Goal: Transaction & Acquisition: Purchase product/service

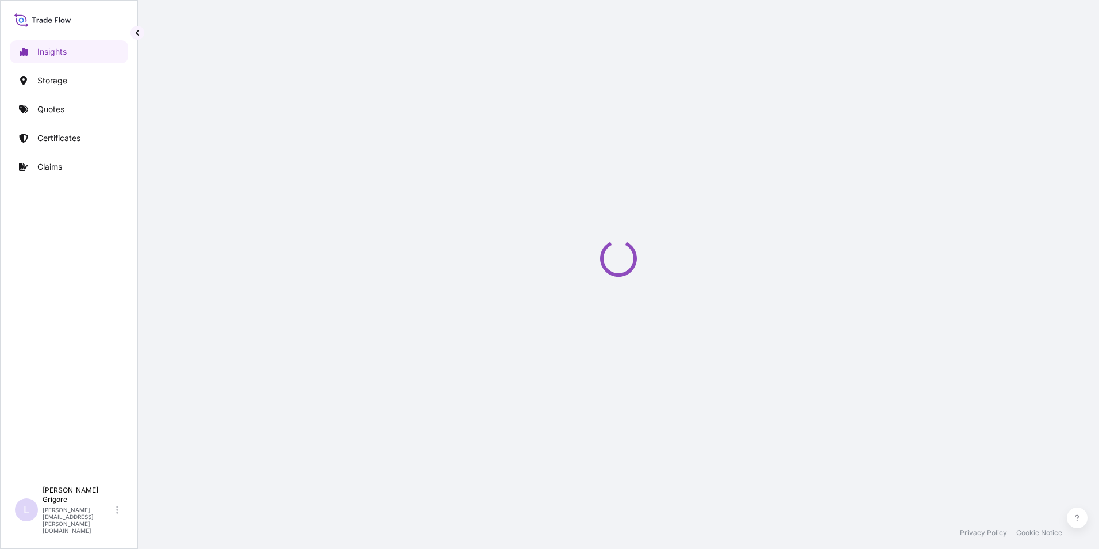
select select "2025"
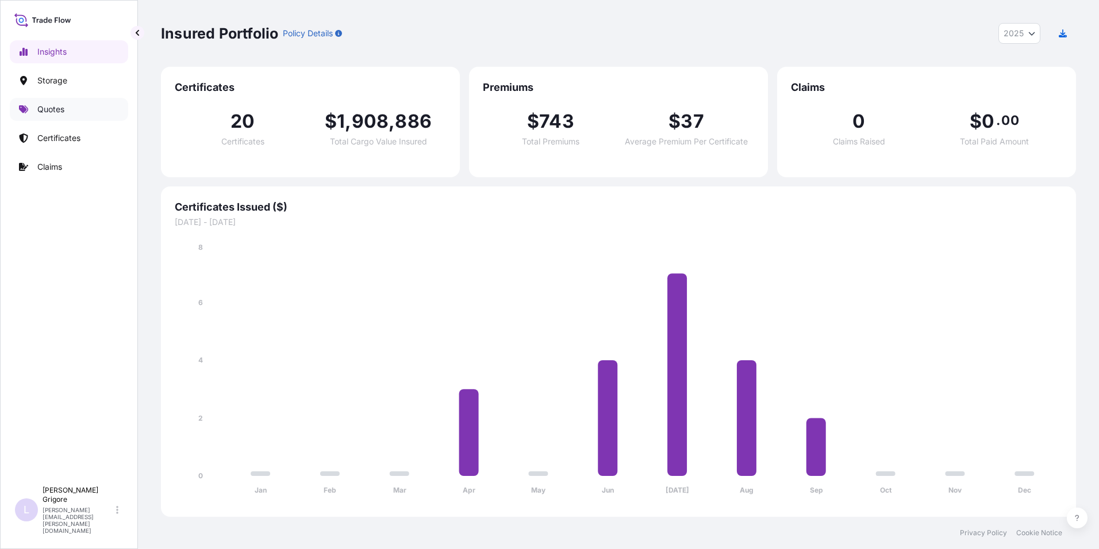
click at [50, 104] on p "Quotes" at bounding box center [50, 110] width 27 height 12
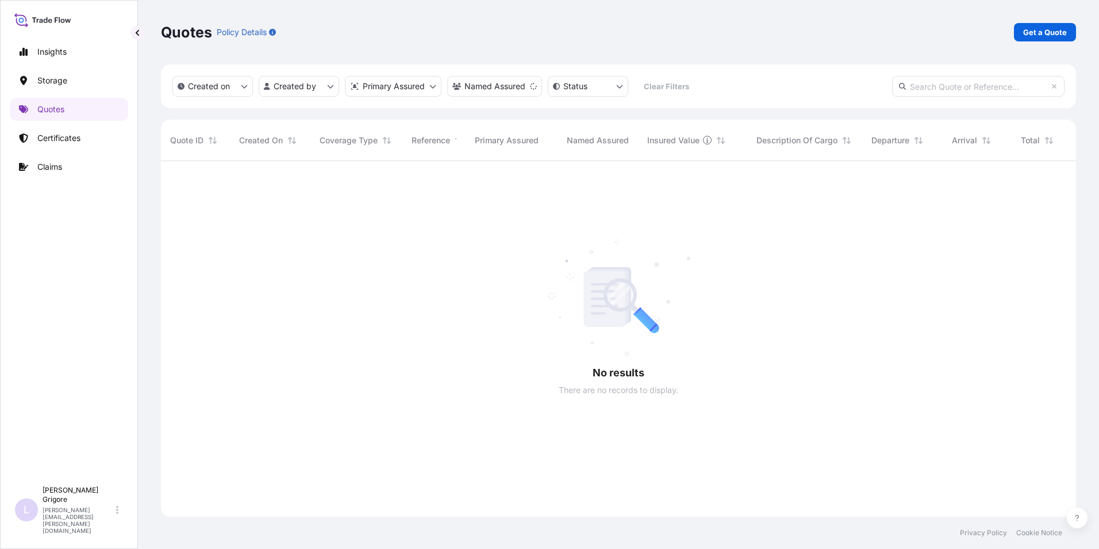
scroll to position [388, 907]
click at [1051, 22] on div "Quotes Policy Details Get a Quote" at bounding box center [618, 32] width 915 height 64
click at [1051, 30] on p "Get a Quote" at bounding box center [1046, 32] width 44 height 12
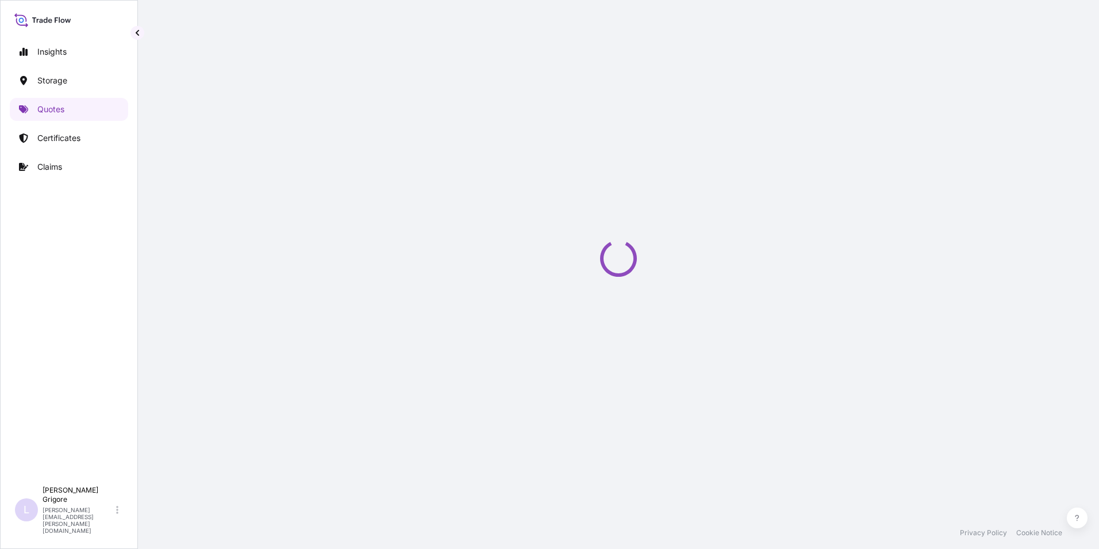
select select "Water"
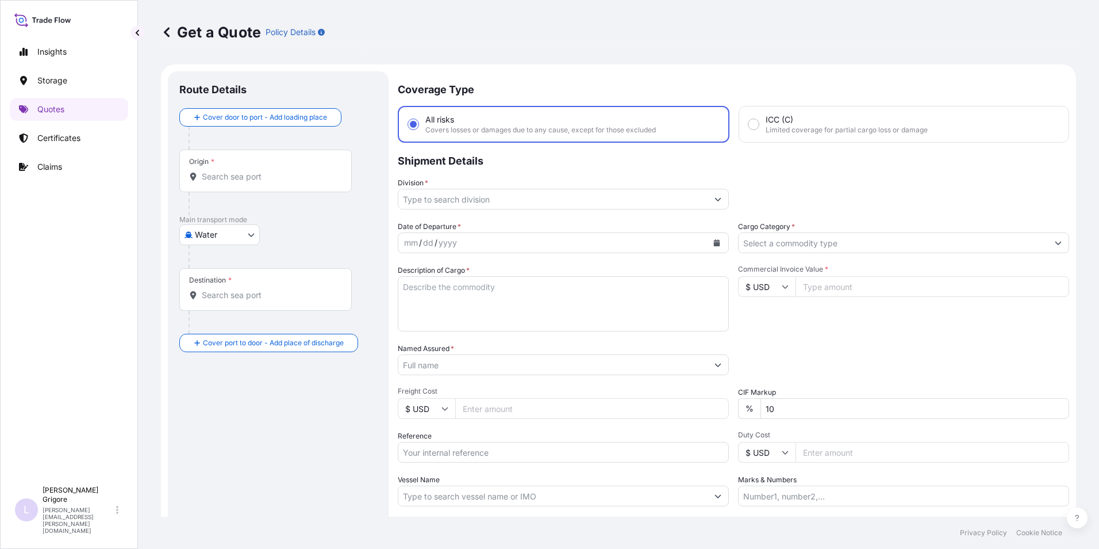
scroll to position [18, 0]
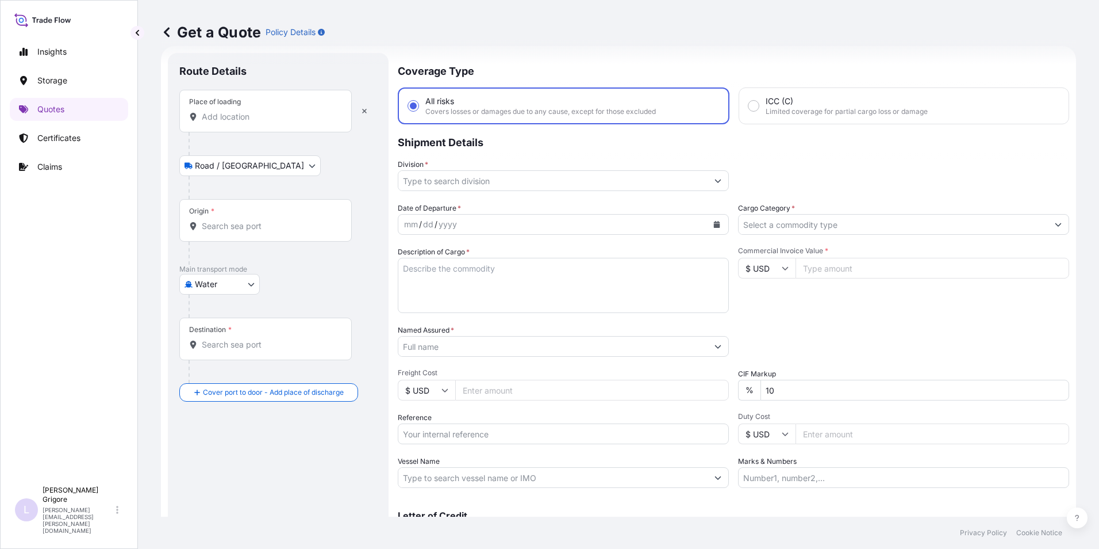
click at [248, 116] on input "Place of loading" at bounding box center [270, 117] width 136 height 12
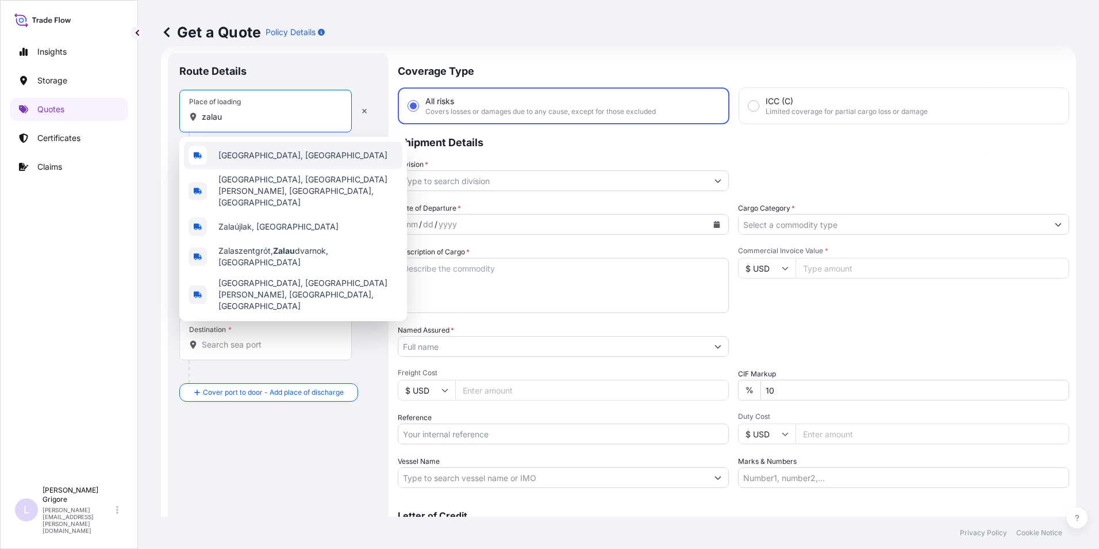
click at [247, 156] on span "[GEOGRAPHIC_DATA], [GEOGRAPHIC_DATA]" at bounding box center [303, 156] width 169 height 12
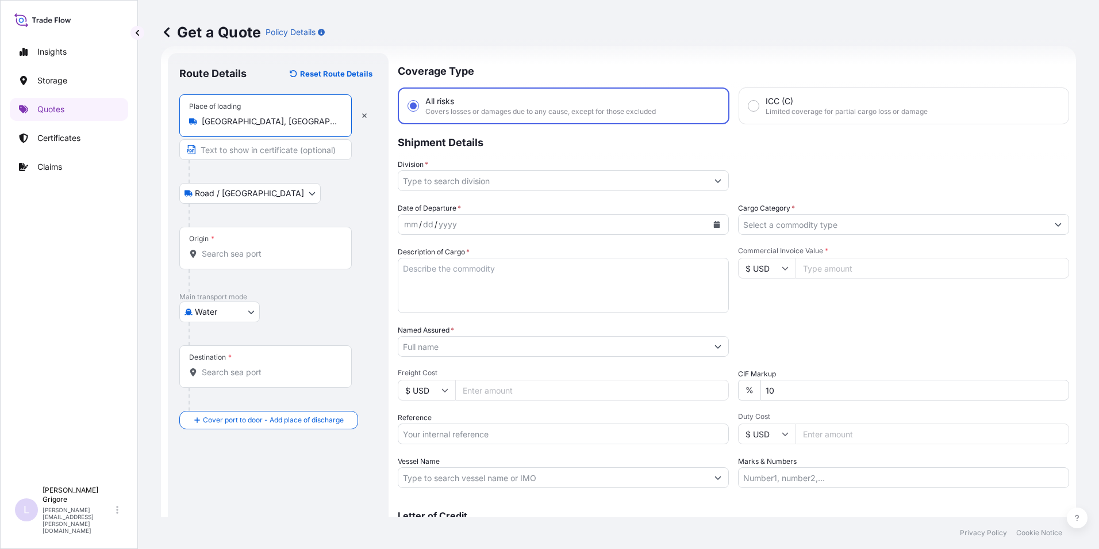
type input "[GEOGRAPHIC_DATA], [GEOGRAPHIC_DATA]"
click at [224, 312] on body "0 options available. 5 options available. Insights Storage Quotes Certificates …" at bounding box center [549, 274] width 1099 height 549
click at [220, 339] on div "Air" at bounding box center [219, 341] width 71 height 21
select select "Air"
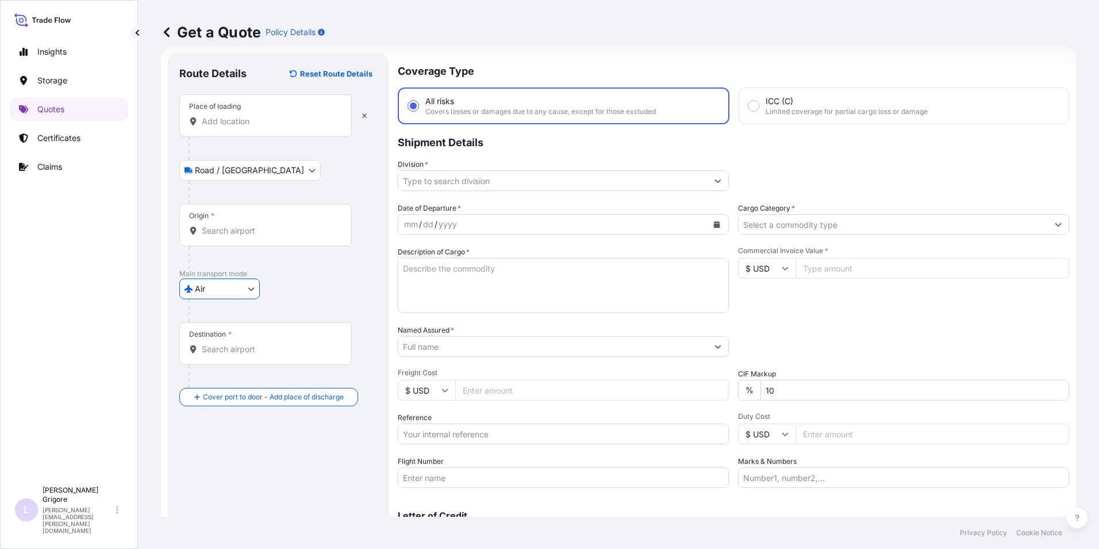
click at [235, 119] on input "Place of loading" at bounding box center [270, 122] width 136 height 12
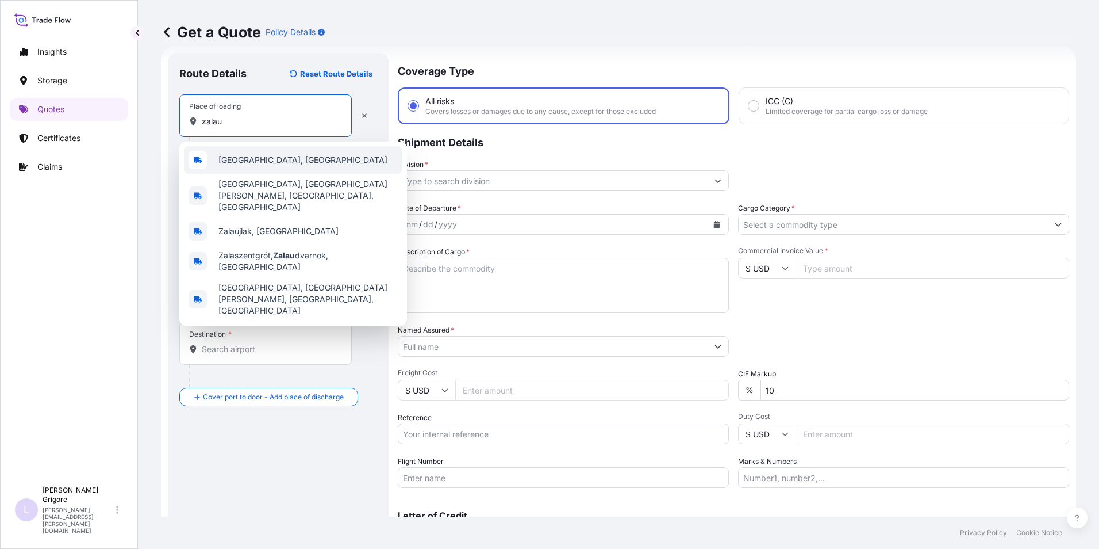
click at [236, 162] on span "[GEOGRAPHIC_DATA], [GEOGRAPHIC_DATA]" at bounding box center [303, 160] width 169 height 12
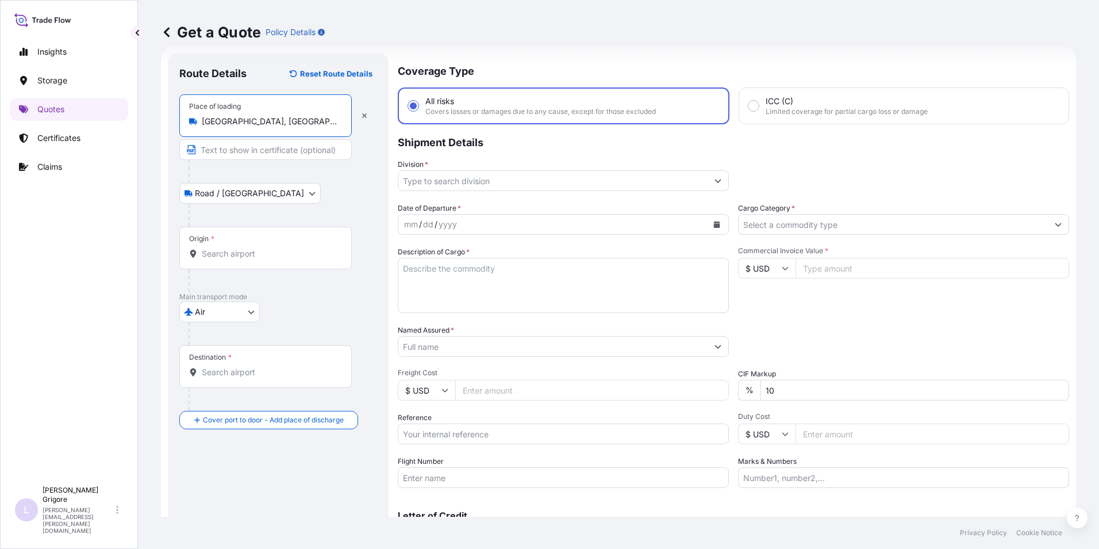
type input "[GEOGRAPHIC_DATA], [GEOGRAPHIC_DATA]"
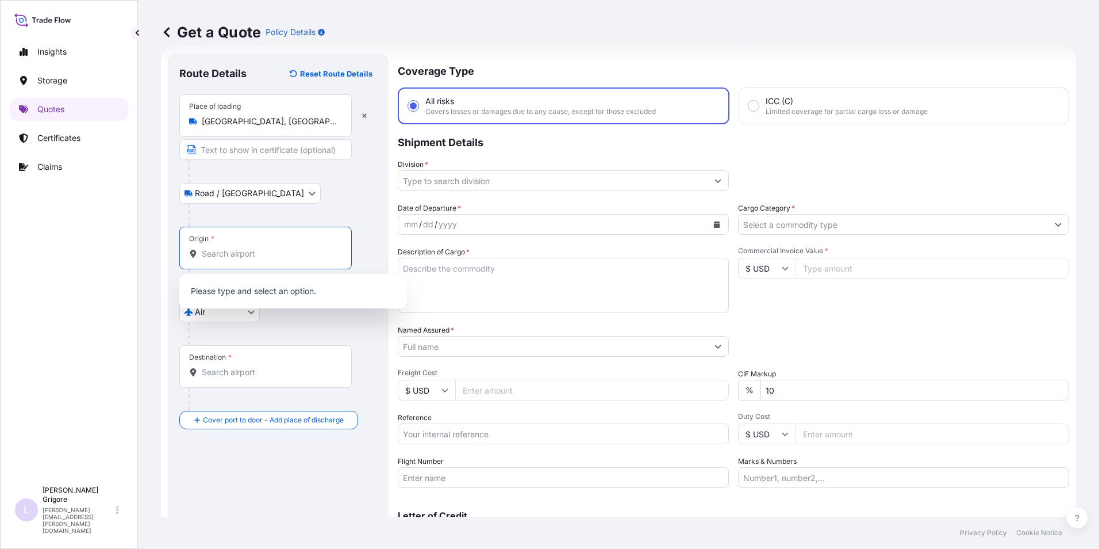
click at [229, 254] on input "Origin *" at bounding box center [270, 254] width 136 height 12
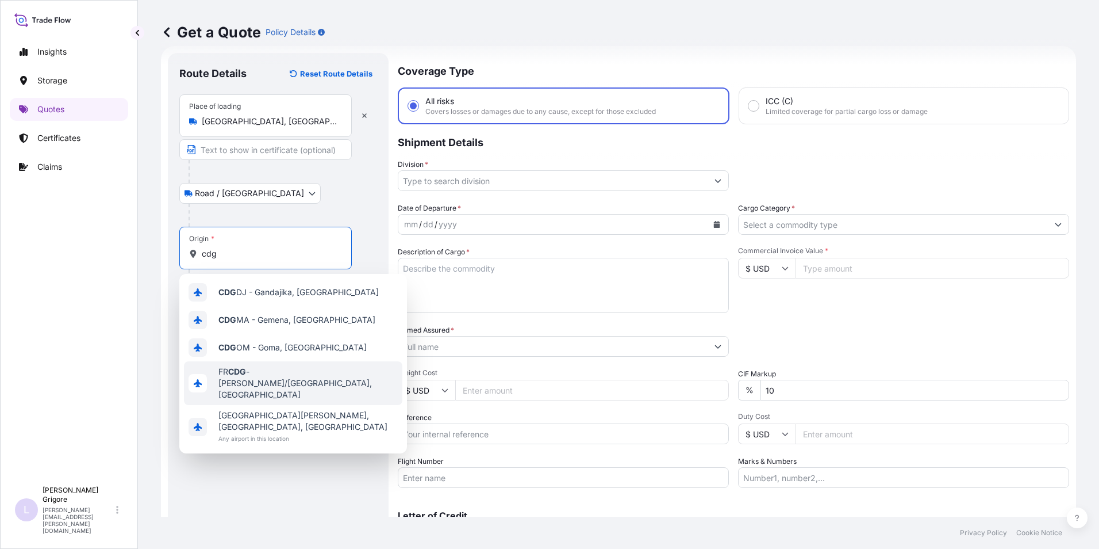
click at [295, 391] on span "FR CDG - [PERSON_NAME]-de-Gaulle Apt/[GEOGRAPHIC_DATA], [GEOGRAPHIC_DATA]" at bounding box center [308, 383] width 179 height 35
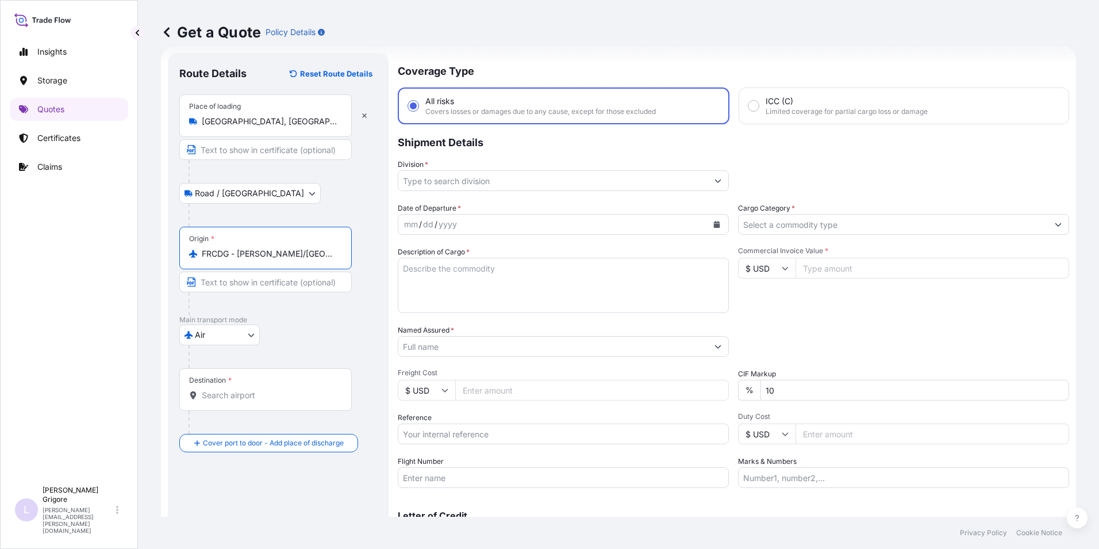
type input "FRCDG - [PERSON_NAME]/[GEOGRAPHIC_DATA], [GEOGRAPHIC_DATA]"
click at [236, 402] on div "Destination *" at bounding box center [265, 389] width 173 height 43
click at [236, 401] on input "Destination *" at bounding box center [270, 395] width 136 height 12
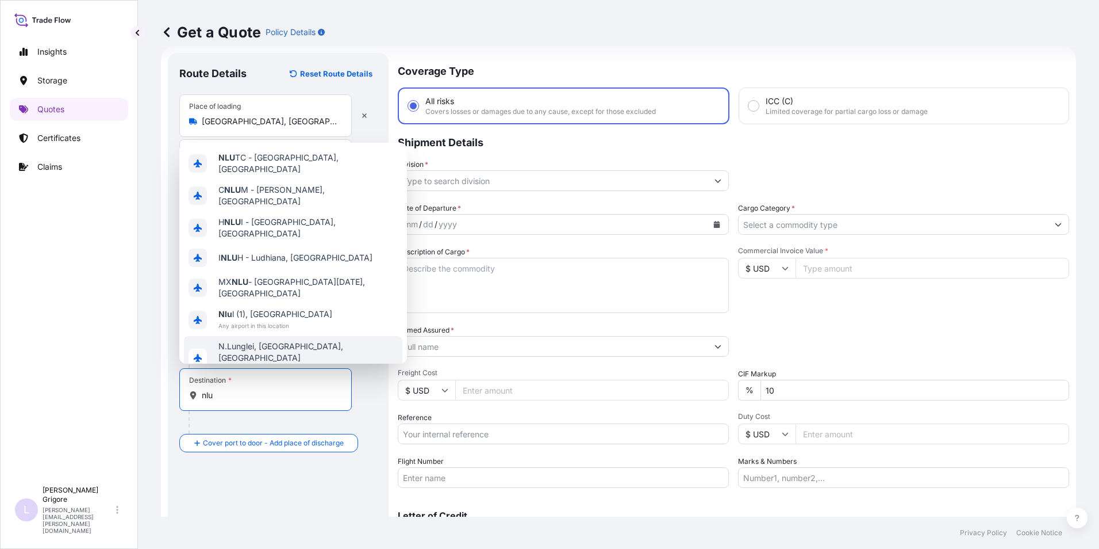
click at [366, 417] on div "Destination * nlu" at bounding box center [278, 401] width 198 height 66
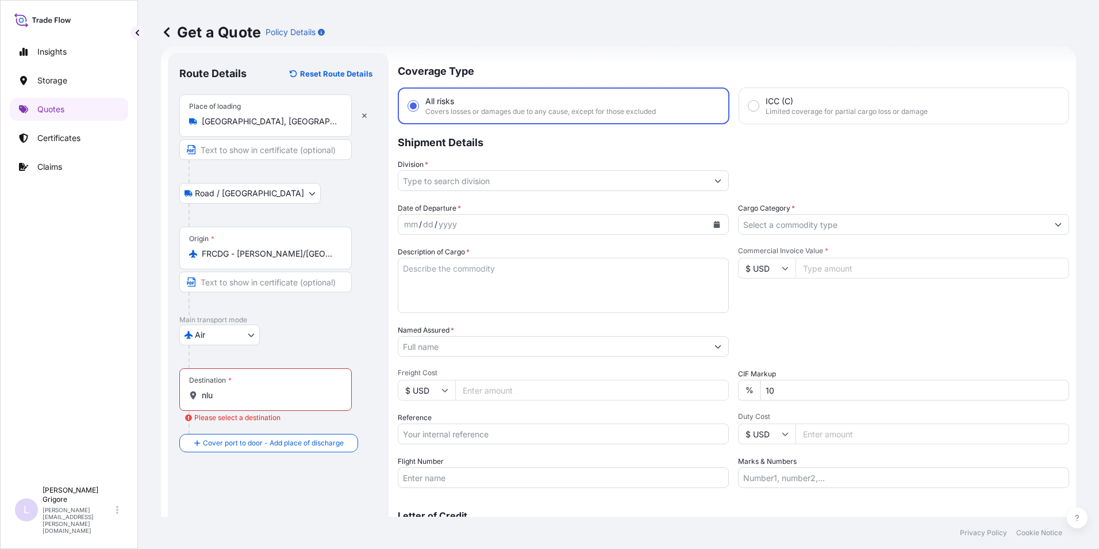
drag, startPoint x: 271, startPoint y: 399, endPoint x: 107, endPoint y: 391, distance: 164.6
click at [107, 391] on div "Insights Storage Quotes Certificates Claims L [PERSON_NAME] [PERSON_NAME][EMAIL…" at bounding box center [549, 274] width 1099 height 549
drag, startPoint x: 254, startPoint y: 397, endPoint x: 63, endPoint y: 397, distance: 190.3
click at [68, 397] on div "Insights Storage Quotes Certificates Claims L [PERSON_NAME] [PERSON_NAME][EMAIL…" at bounding box center [549, 274] width 1099 height 549
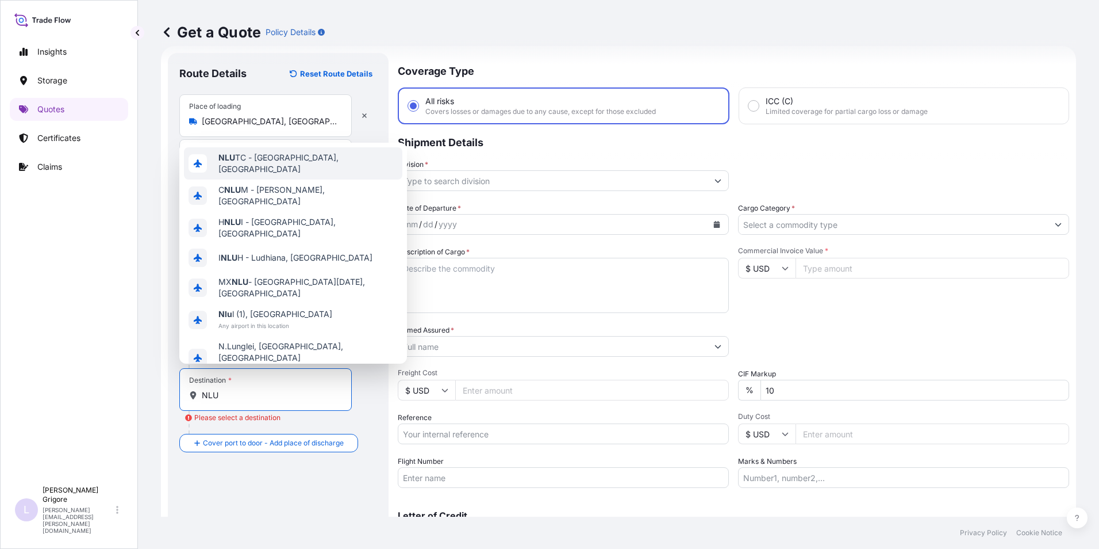
click at [576, 149] on p "Shipment Details" at bounding box center [734, 141] width 672 height 35
drag, startPoint x: 246, startPoint y: 397, endPoint x: 91, endPoint y: 390, distance: 155.4
click at [91, 390] on div "Insights Storage Quotes Certificates Claims L [PERSON_NAME] [PERSON_NAME][EMAIL…" at bounding box center [549, 274] width 1099 height 549
paste input "[PERSON_NAME]"
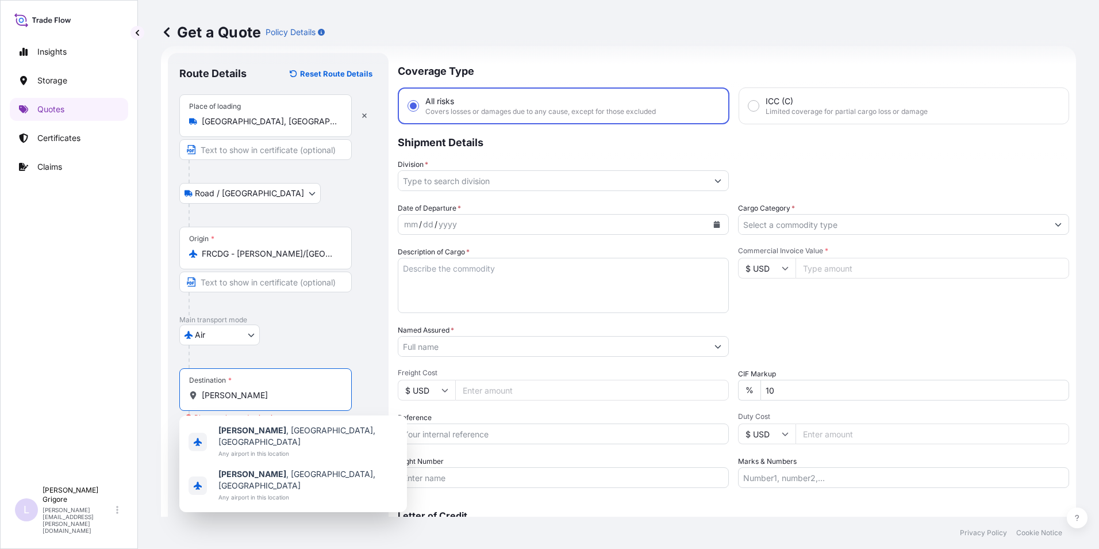
drag, startPoint x: 266, startPoint y: 395, endPoint x: 124, endPoint y: 385, distance: 142.9
click at [124, 385] on div "Insights Storage Quotes Certificates Claims L [PERSON_NAME] [PERSON_NAME][EMAIL…" at bounding box center [549, 274] width 1099 height 549
paste input "[GEOGRAPHIC_DATA]"
click at [289, 374] on div "Destination * [PERSON_NAME][GEOGRAPHIC_DATA]" at bounding box center [265, 389] width 173 height 43
click at [289, 389] on input "[PERSON_NAME][GEOGRAPHIC_DATA]" at bounding box center [270, 395] width 136 height 12
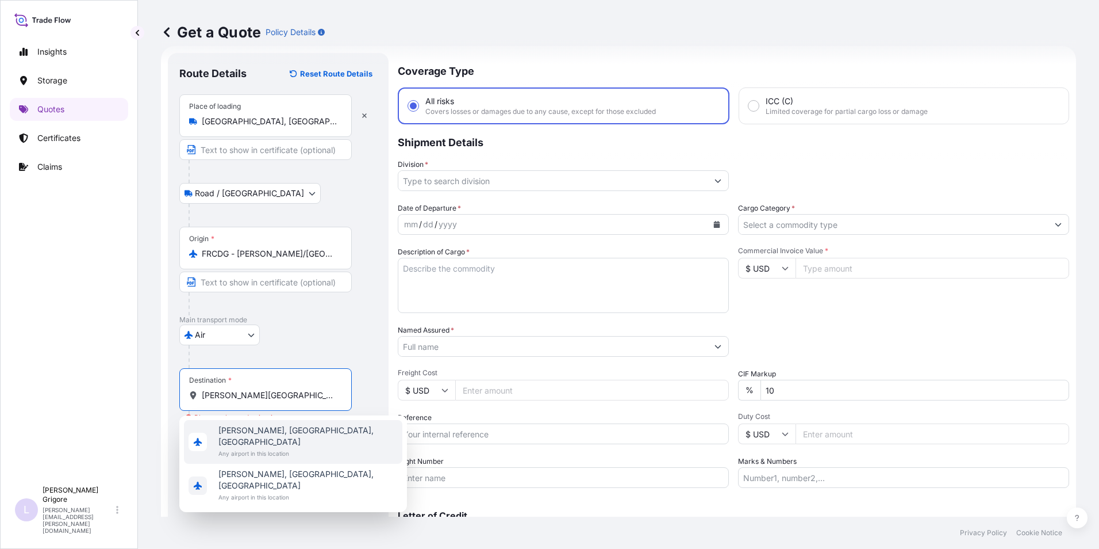
click at [273, 434] on span "[PERSON_NAME], [GEOGRAPHIC_DATA], [GEOGRAPHIC_DATA]" at bounding box center [308, 435] width 179 height 23
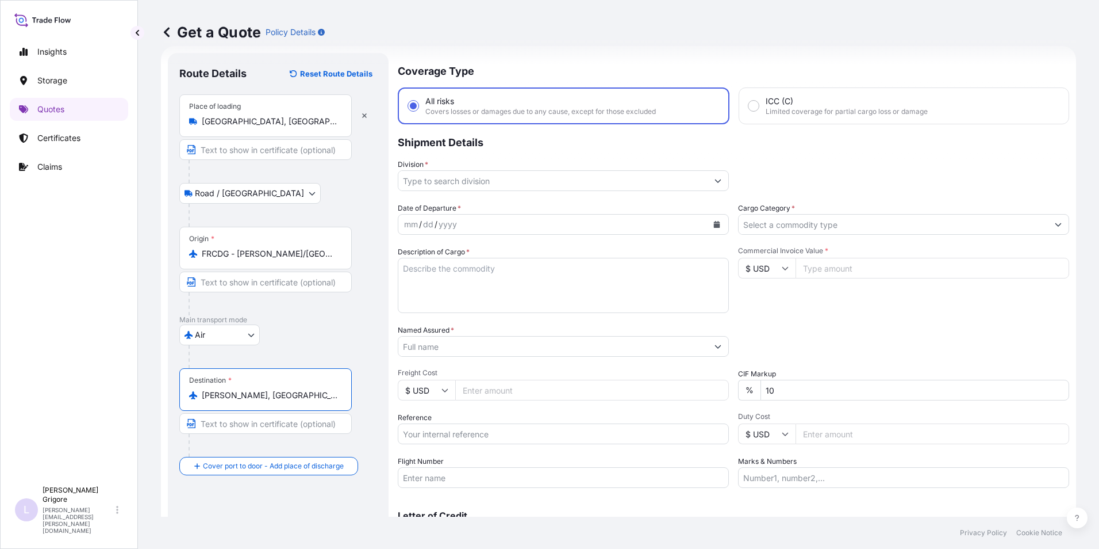
click at [273, 395] on input "[PERSON_NAME], [GEOGRAPHIC_DATA], [GEOGRAPHIC_DATA]" at bounding box center [270, 395] width 136 height 12
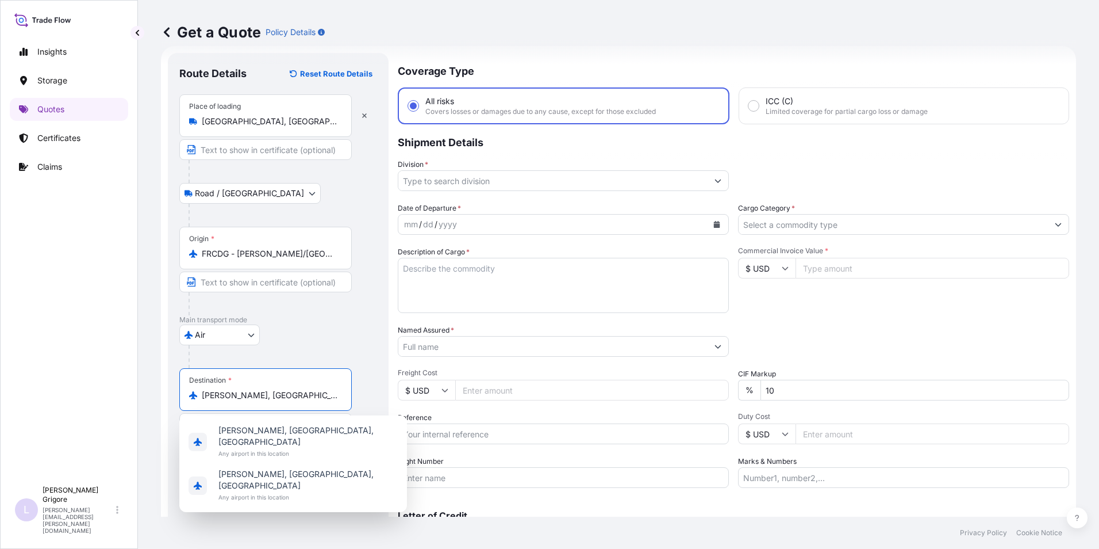
type input "[PERSON_NAME], [GEOGRAPHIC_DATA], [GEOGRAPHIC_DATA]"
click at [323, 329] on div "Air Air Water Inland" at bounding box center [278, 334] width 198 height 21
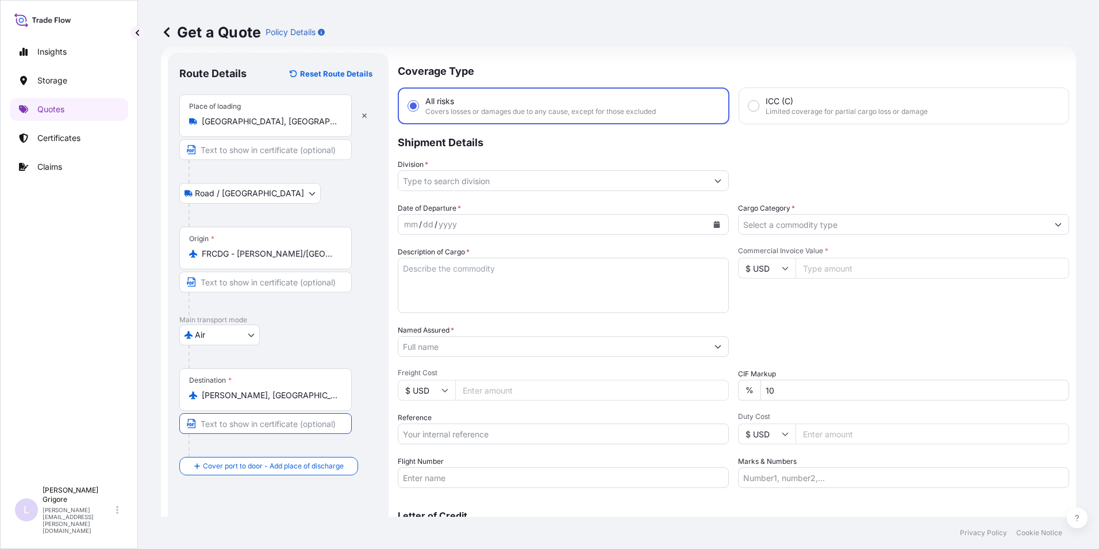
click at [282, 428] on input "Text to appear on certificate" at bounding box center [265, 423] width 173 height 21
type input "[GEOGRAPHIC_DATA]"
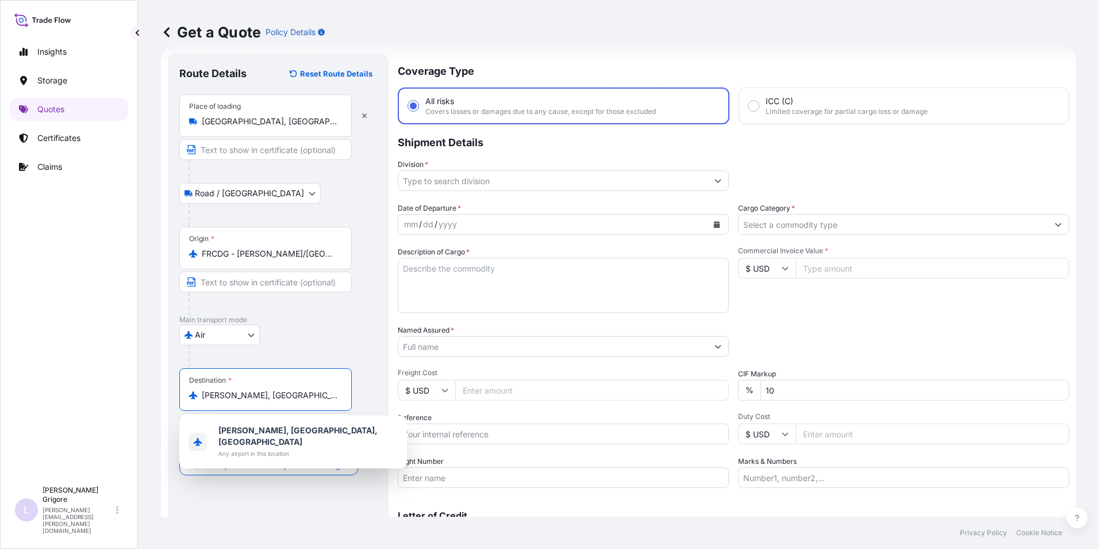
click at [281, 395] on input "[PERSON_NAME], [GEOGRAPHIC_DATA], [GEOGRAPHIC_DATA]" at bounding box center [270, 395] width 136 height 12
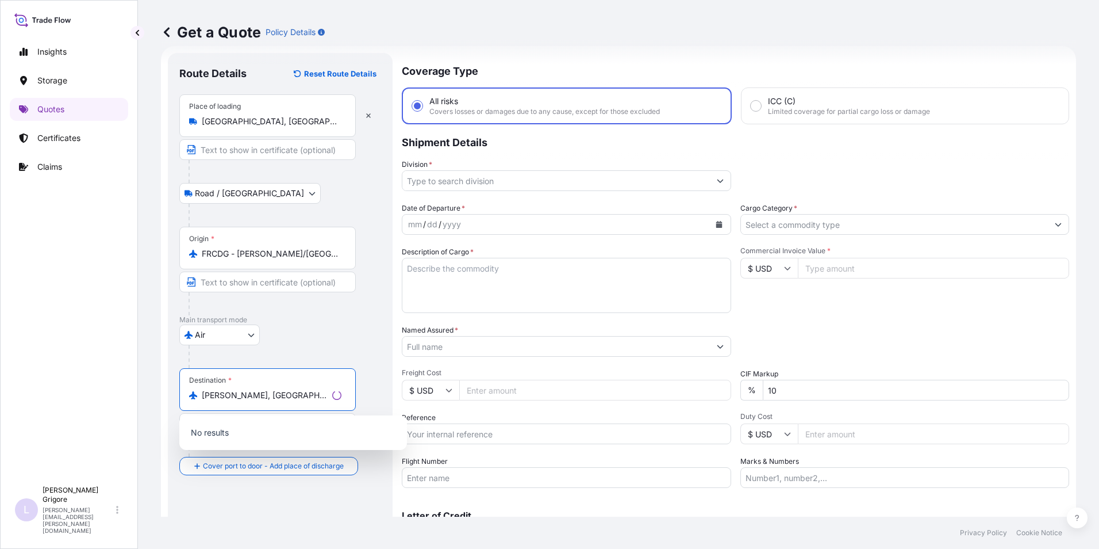
type input "[PERSON_NAME], [GEOGRAPHIC_DATA], [GEOGRAPHIC_DATA]"
click at [332, 325] on div "Air Air Water Inland" at bounding box center [280, 334] width 202 height 21
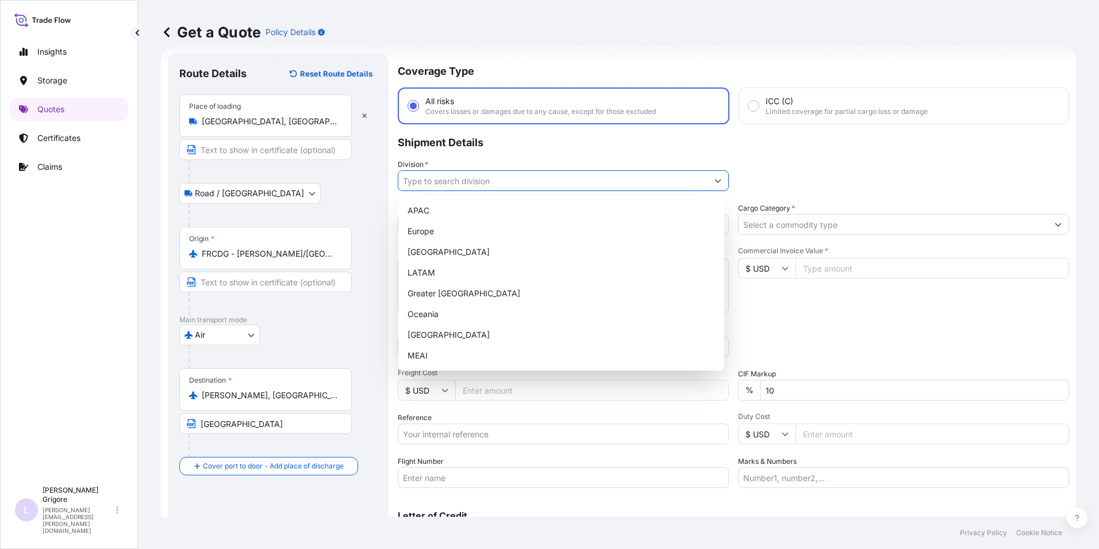
click at [568, 179] on input "Division *" at bounding box center [553, 180] width 309 height 21
click at [474, 232] on div "Europe" at bounding box center [561, 231] width 317 height 21
type input "Europe"
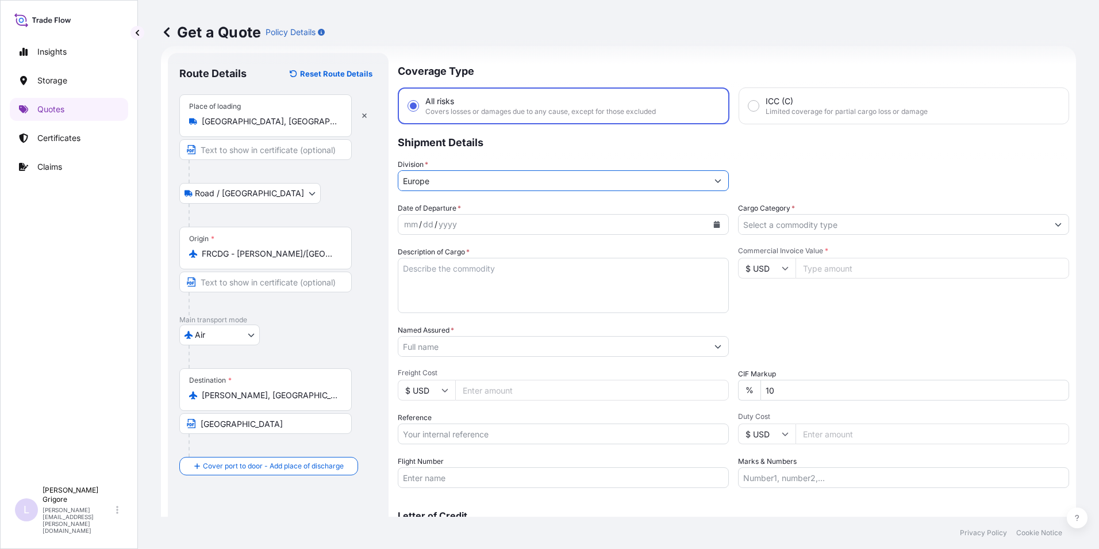
click at [474, 220] on div "mm / dd / yyyy" at bounding box center [553, 224] width 309 height 21
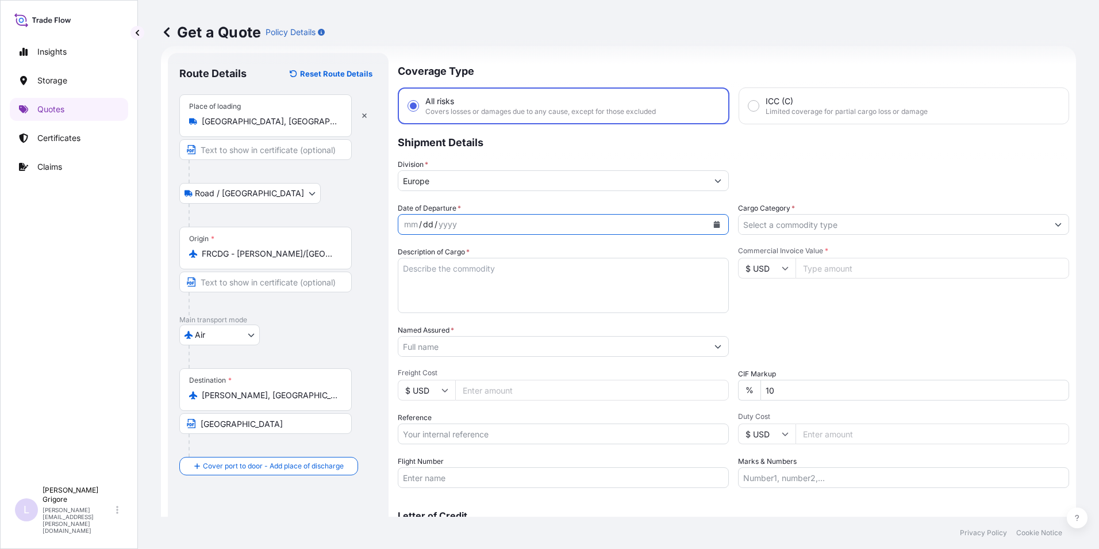
click at [426, 223] on div "dd" at bounding box center [428, 224] width 13 height 14
click at [407, 223] on div "mm" at bounding box center [411, 224] width 16 height 14
click at [714, 221] on icon "Calendar" at bounding box center [717, 224] width 7 height 7
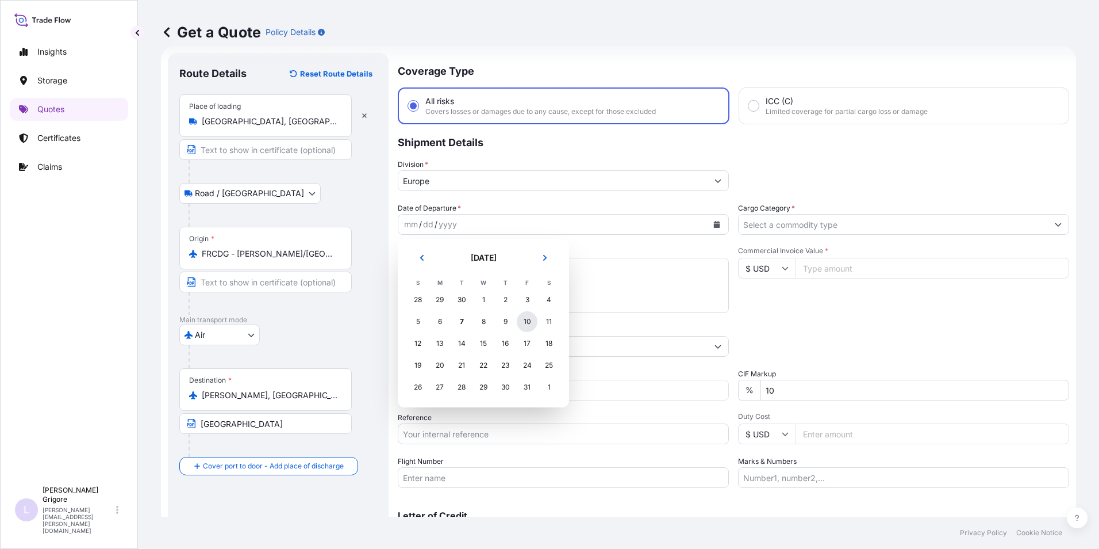
click at [526, 321] on div "10" at bounding box center [527, 321] width 21 height 21
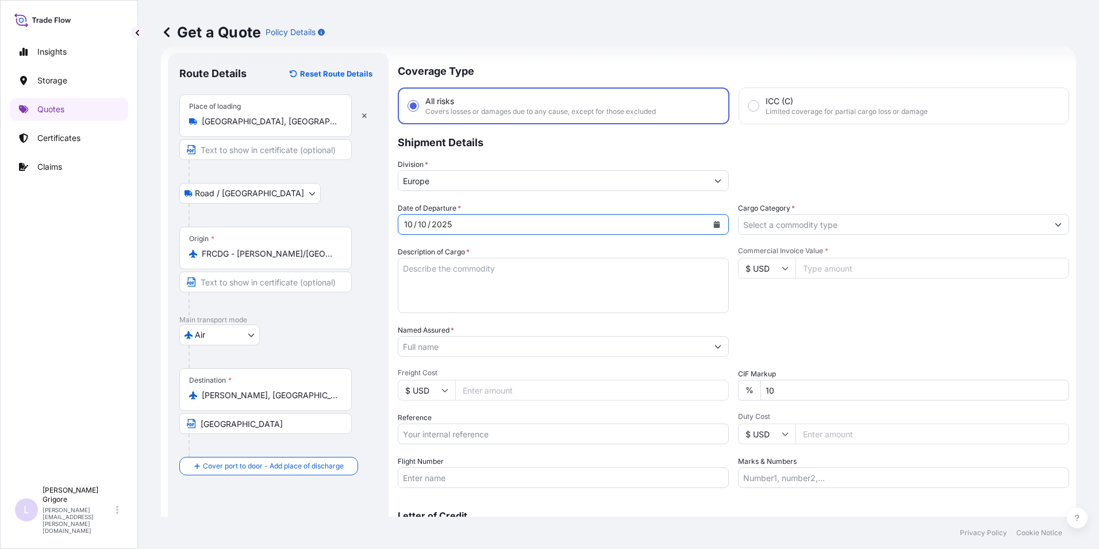
click at [810, 219] on input "Cargo Category *" at bounding box center [893, 224] width 309 height 21
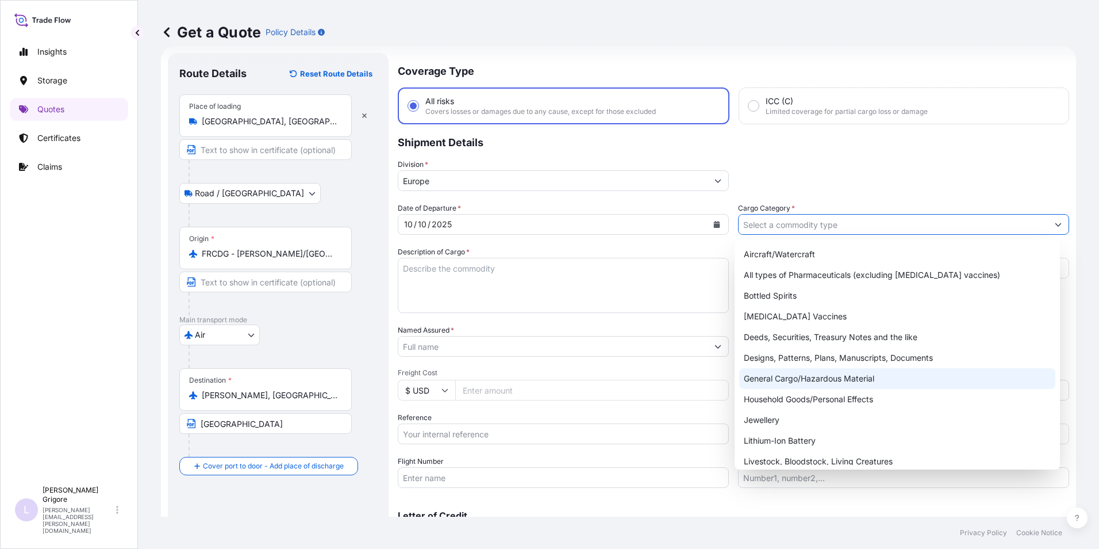
click at [790, 377] on div "General Cargo/Hazardous Material" at bounding box center [898, 378] width 317 height 21
type input "General Cargo/Hazardous Material"
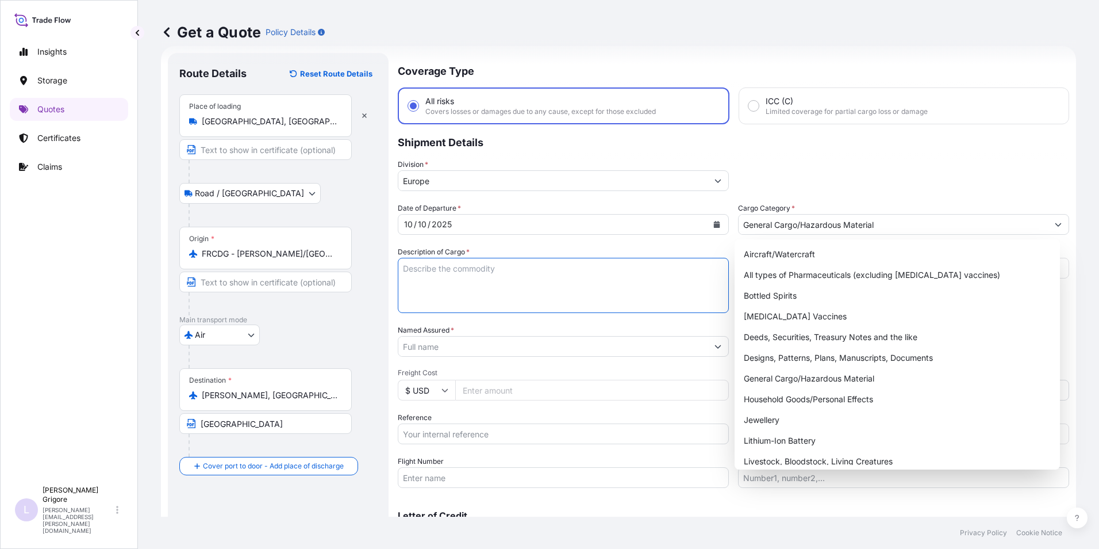
click at [436, 273] on textarea "Description of Cargo *" at bounding box center [563, 285] width 331 height 55
paste textarea "SMLS STEEL PIPES 730439"
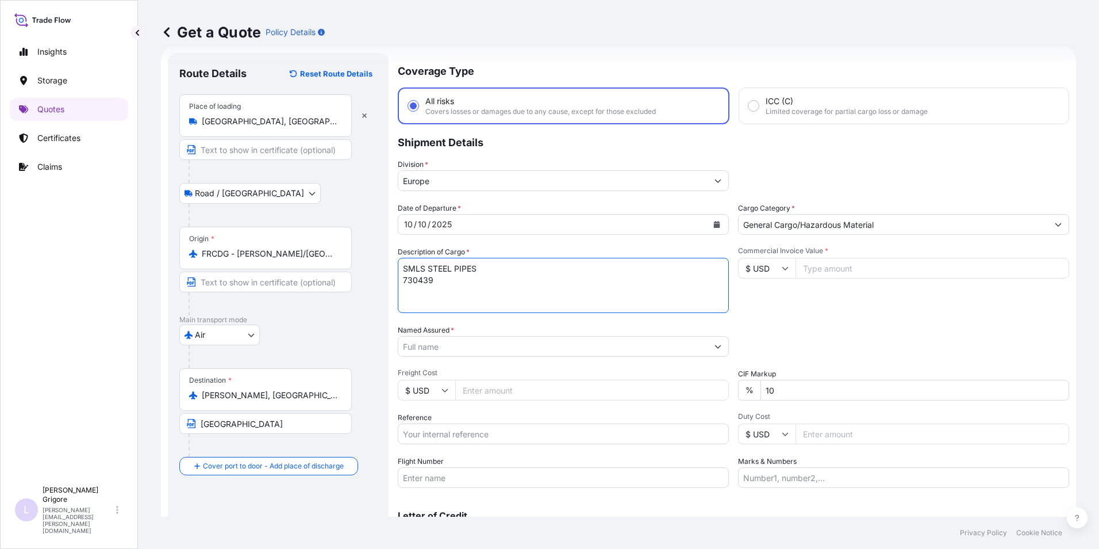
type textarea "SMLS STEEL PIPES 730439"
click at [821, 263] on input "Commercial Invoice Value *" at bounding box center [933, 268] width 274 height 21
type input "166198.83"
click at [962, 324] on div "Date of Departure * [DATE] Cargo Category * General Cargo/Hazardous Material De…" at bounding box center [734, 344] width 672 height 285
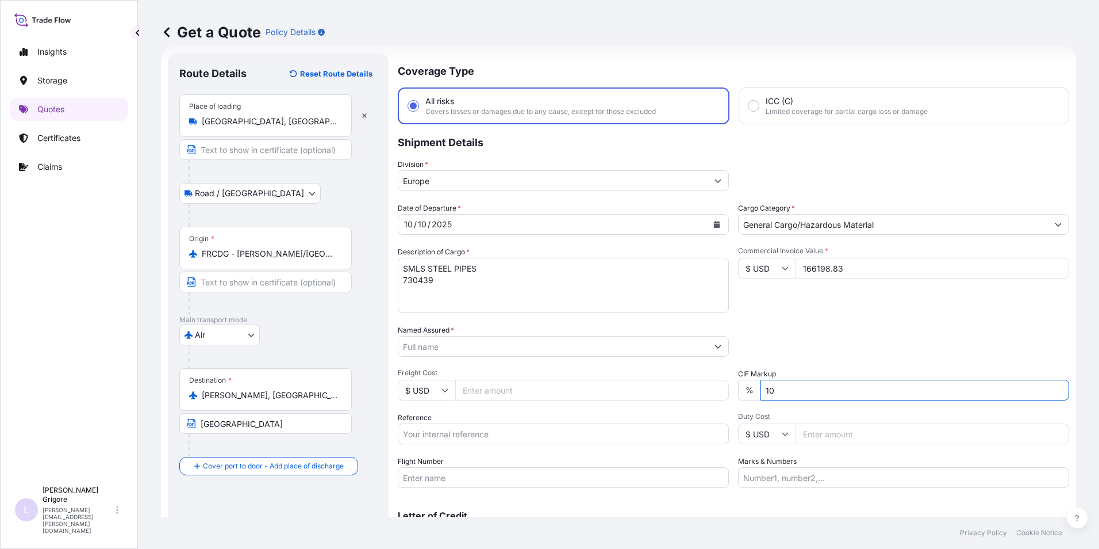
drag, startPoint x: 802, startPoint y: 388, endPoint x: 733, endPoint y: 384, distance: 68.5
click at [733, 384] on div "Date of Departure * [DATE] Cargo Category * General Cargo/Hazardous Material De…" at bounding box center [734, 344] width 672 height 285
type input "10"
click at [915, 311] on div "Commercial Invoice Value * $ USD 166198.83" at bounding box center [903, 279] width 331 height 67
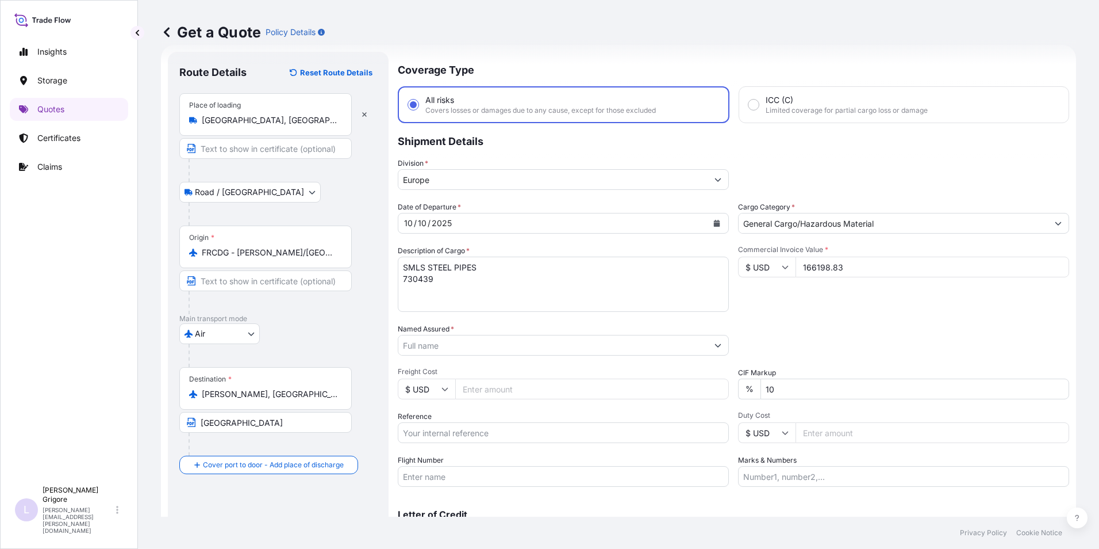
click at [496, 393] on input "Freight Cost" at bounding box center [592, 388] width 274 height 21
type input "73401"
click at [470, 370] on span "Freight Cost" at bounding box center [563, 371] width 331 height 9
click at [470, 378] on input "73401" at bounding box center [592, 388] width 274 height 21
click at [443, 387] on icon at bounding box center [445, 388] width 7 height 7
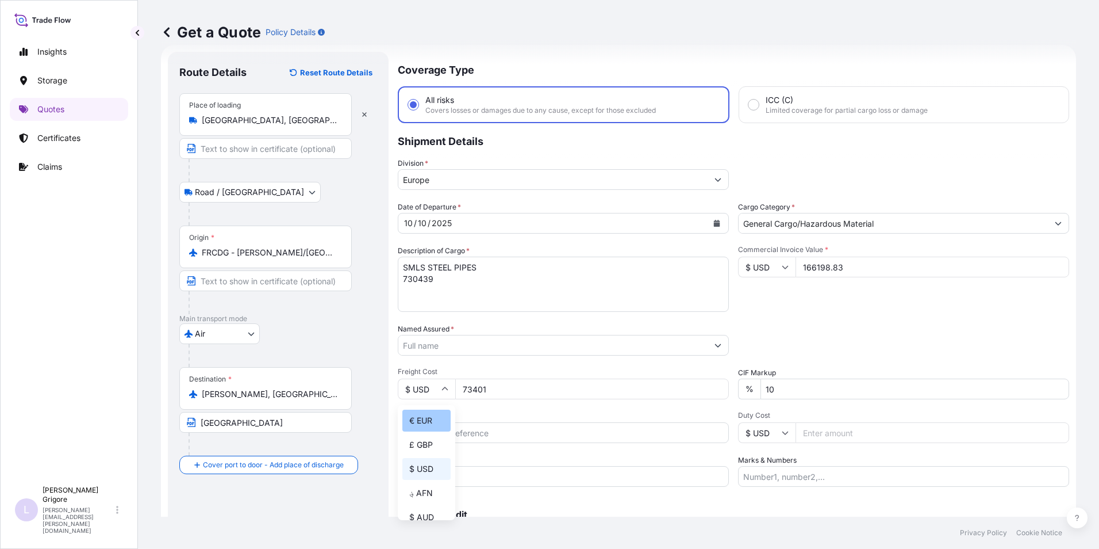
click at [434, 417] on div "€ EUR" at bounding box center [427, 420] width 48 height 22
type input "€ EUR"
click at [553, 323] on div "Named Assured *" at bounding box center [563, 339] width 331 height 32
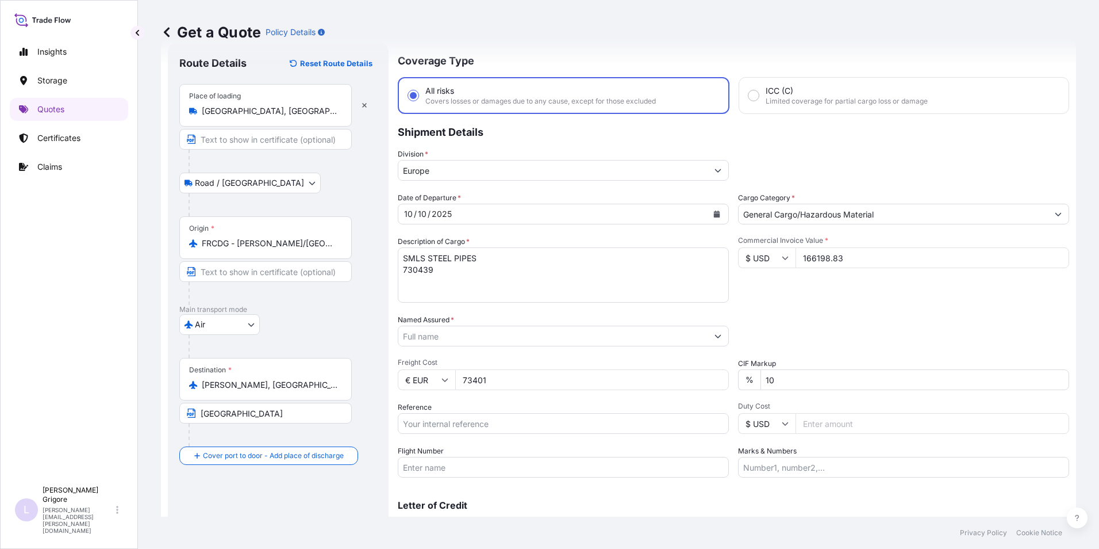
scroll to position [31, 0]
click at [486, 330] on input "Named Assured *" at bounding box center [551, 333] width 305 height 21
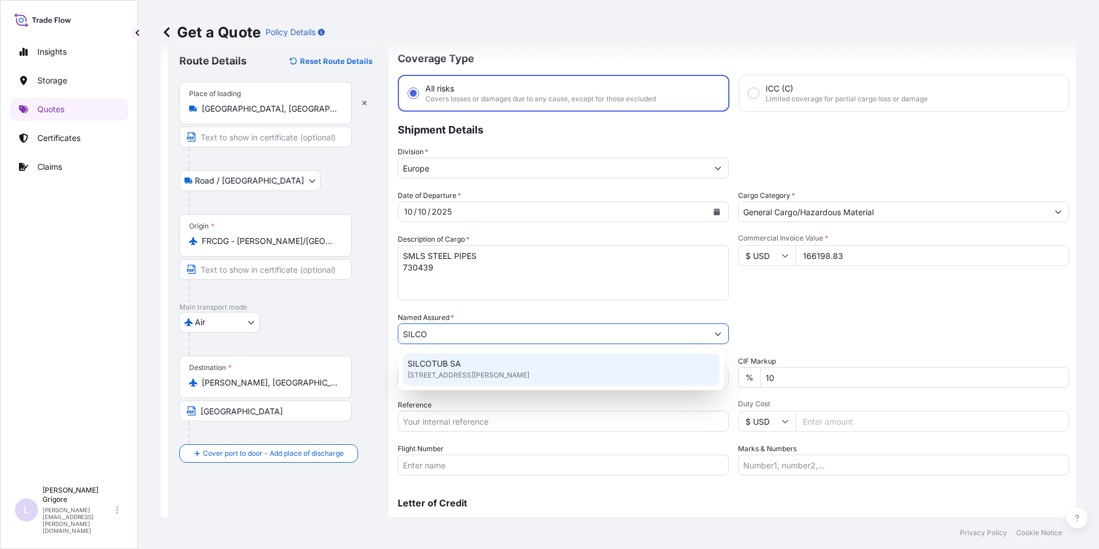
click at [473, 370] on span "[STREET_ADDRESS][PERSON_NAME]" at bounding box center [469, 375] width 122 height 12
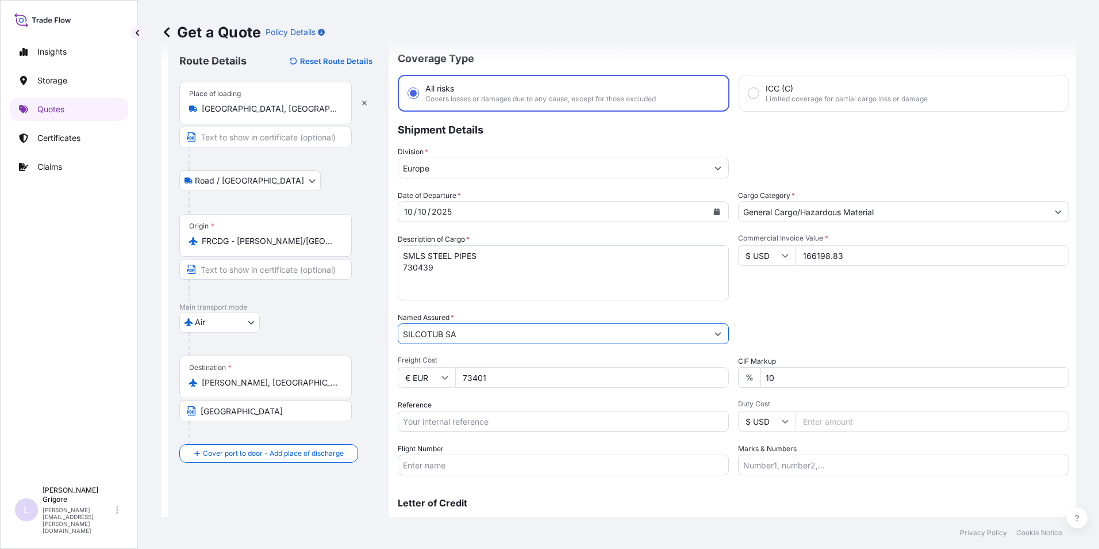
type input "SILCOTUB SA"
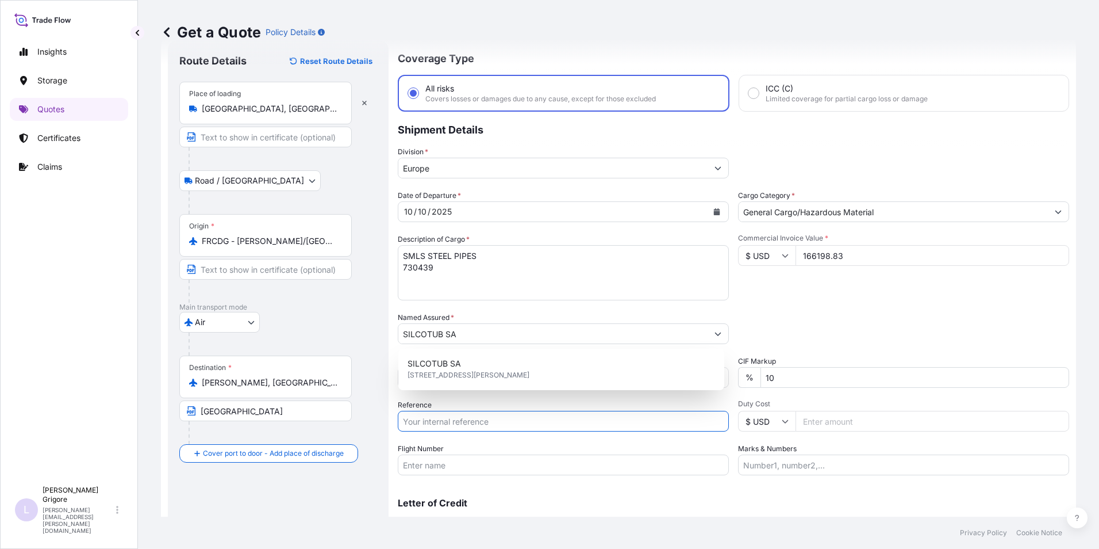
click at [452, 419] on input "Reference" at bounding box center [563, 421] width 331 height 21
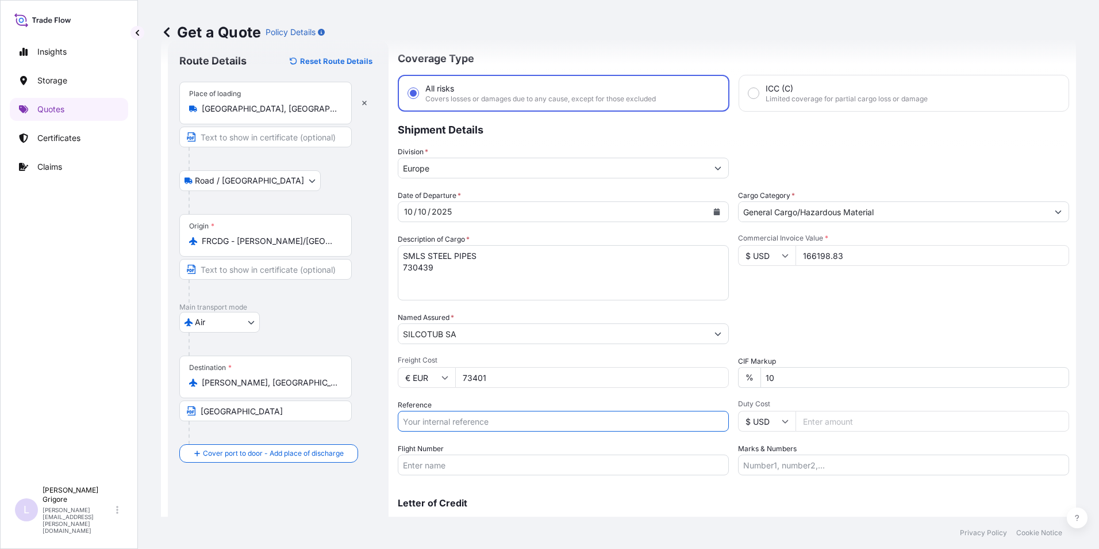
paste input "057-54132912"
click at [490, 420] on input "057-54132912/" at bounding box center [563, 421] width 331 height 21
paste input "RO1001001798"
type input "057-54132912/ RO1001001798"
click at [426, 466] on input "Flight Number" at bounding box center [563, 464] width 331 height 21
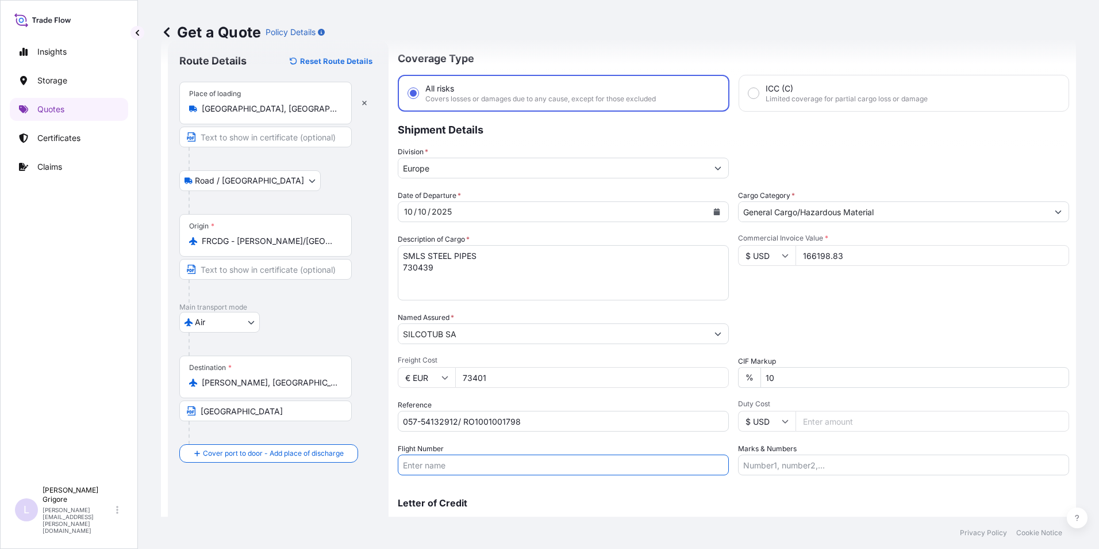
paste input "6722/10"
type input "6722/10"
click at [817, 263] on input "166198.83" at bounding box center [933, 255] width 274 height 21
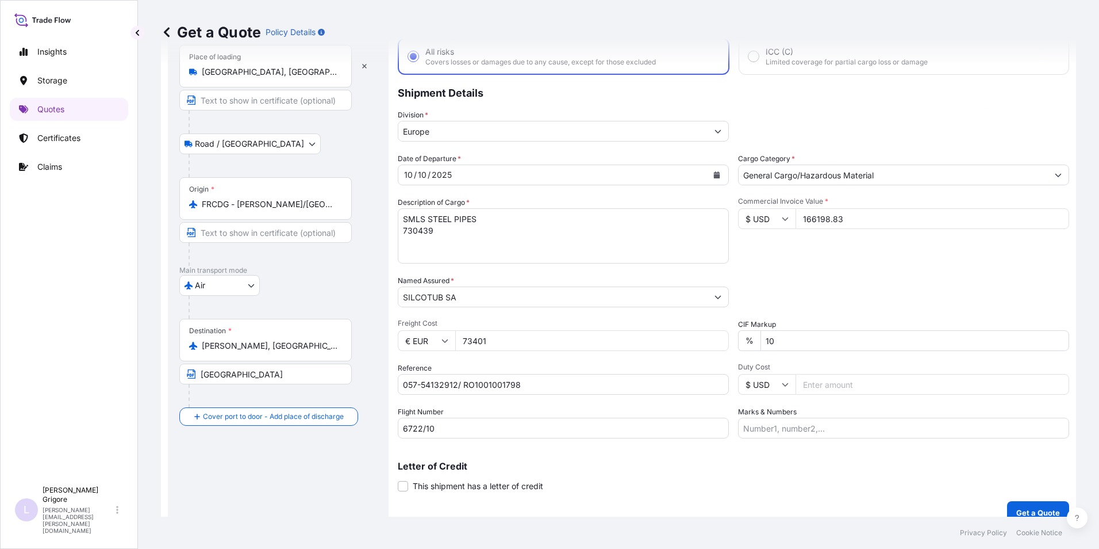
scroll to position [82, 0]
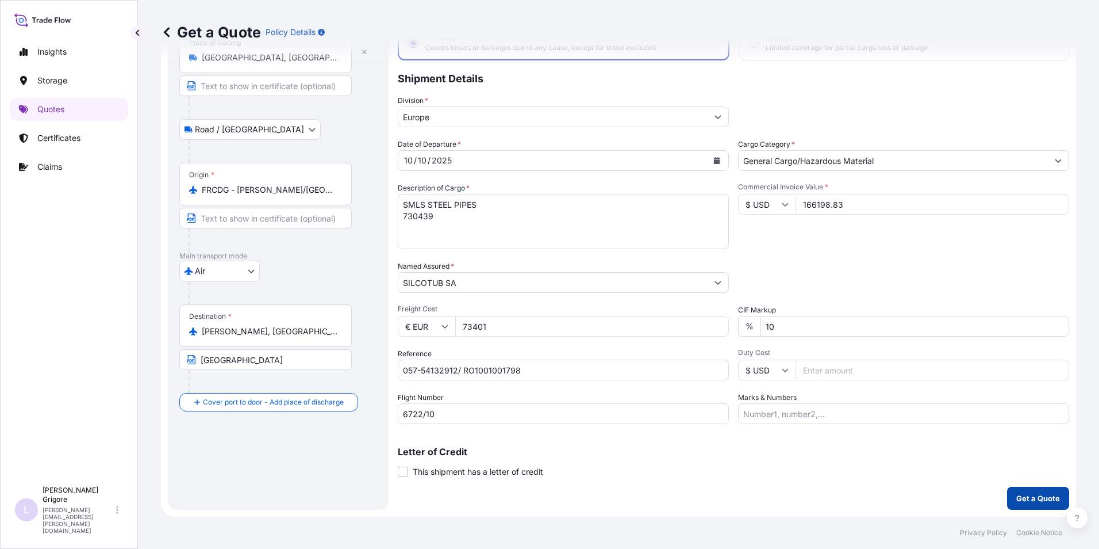
click at [1017, 496] on p "Get a Quote" at bounding box center [1039, 498] width 44 height 12
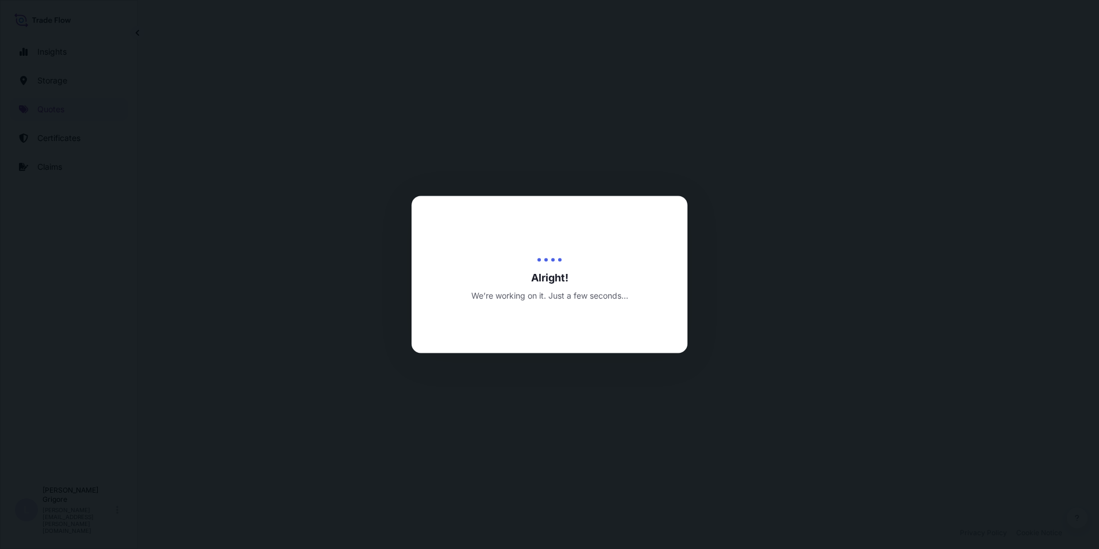
select select "Road / [GEOGRAPHIC_DATA]"
select select "Air"
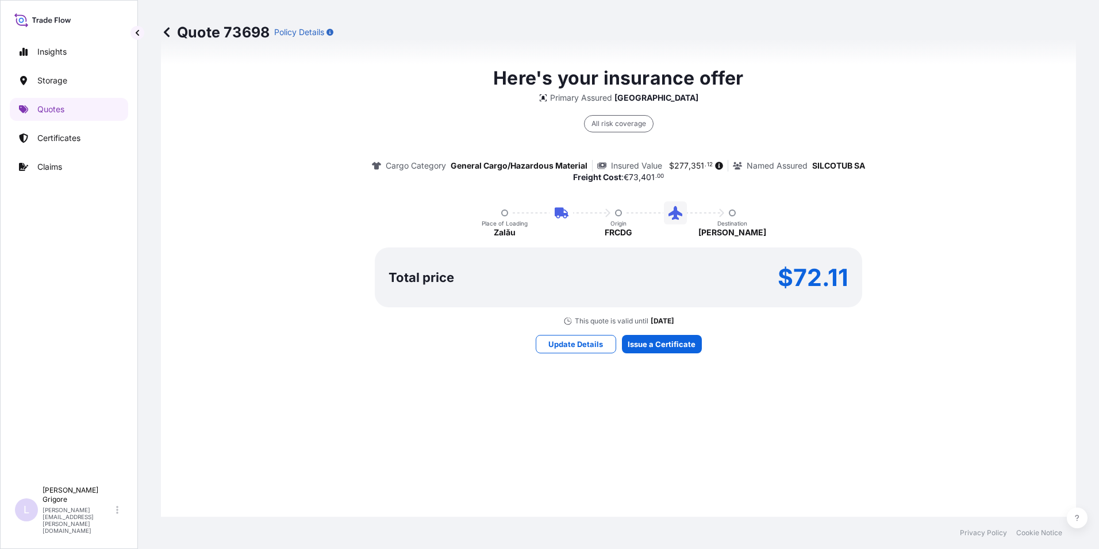
scroll to position [815, 0]
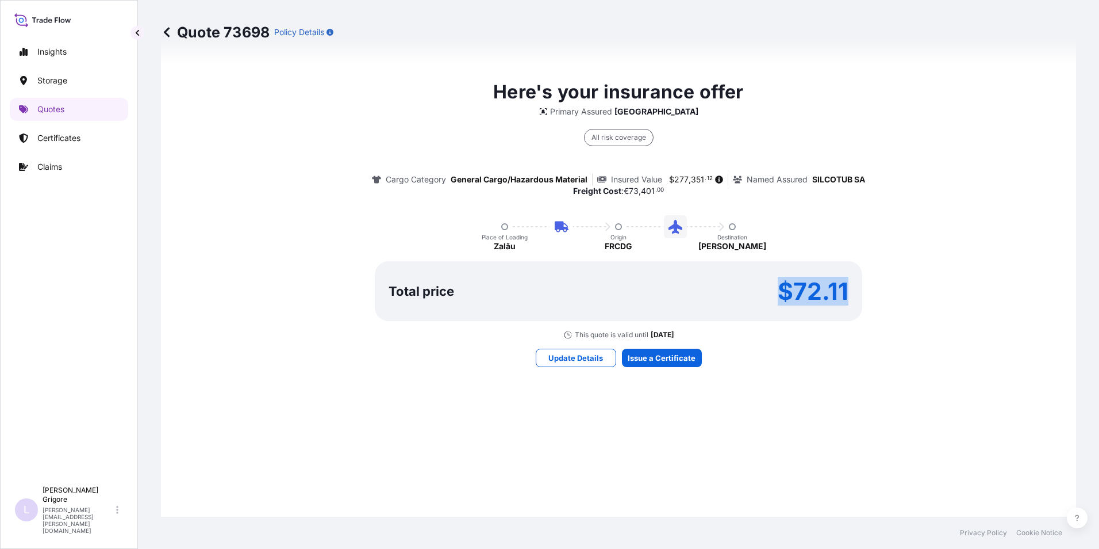
drag, startPoint x: 775, startPoint y: 286, endPoint x: 864, endPoint y: 286, distance: 89.1
click at [864, 286] on div "Here's your insurance offer Primary Assured [GEOGRAPHIC_DATA] All risk coverage…" at bounding box center [618, 208] width 883 height 261
copy p "$72.11"
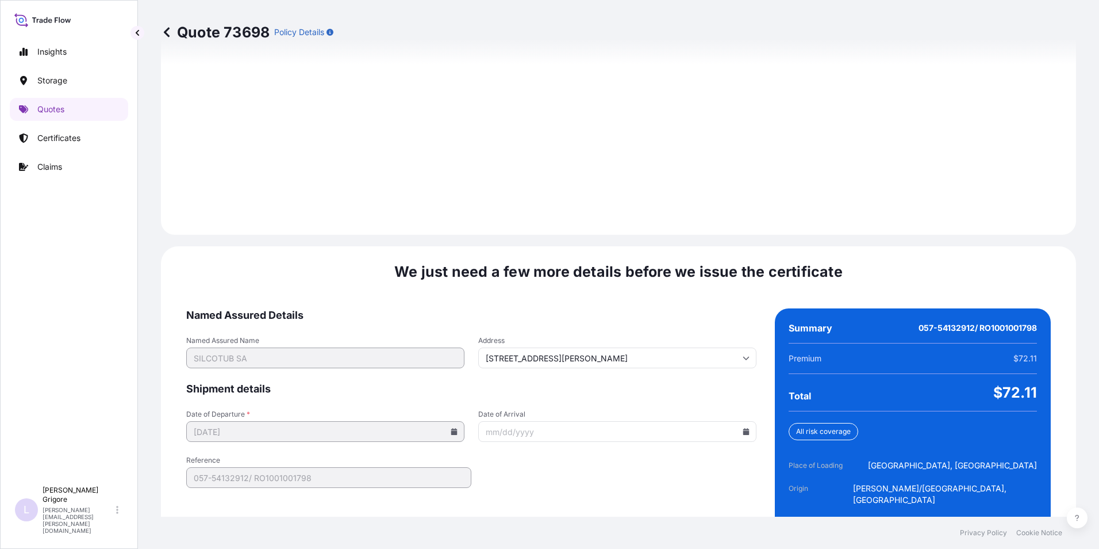
scroll to position [1642, 0]
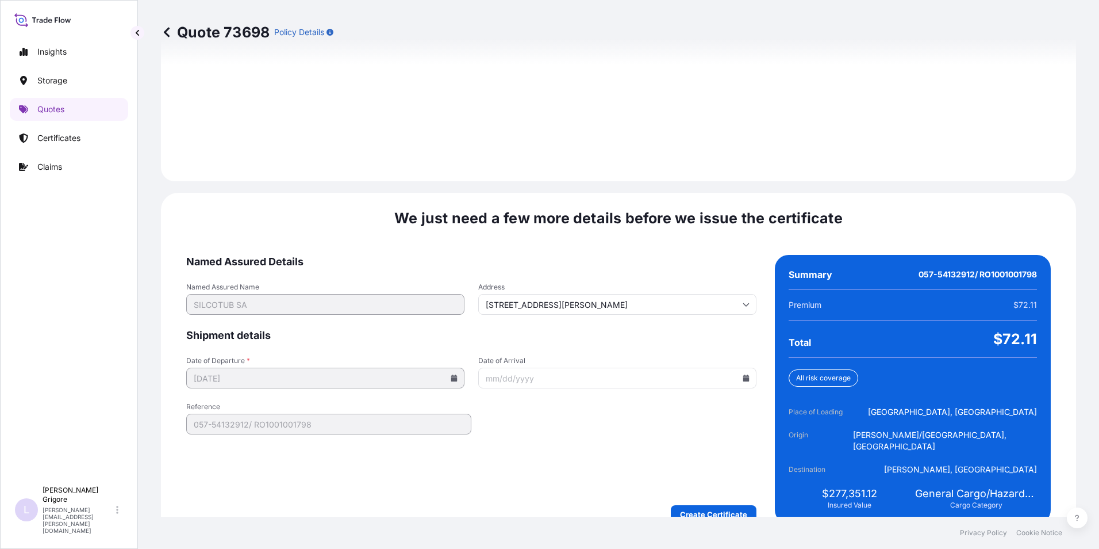
click at [504, 367] on input "Date of Arrival" at bounding box center [617, 377] width 278 height 21
click at [735, 367] on input "Date of Arrival" at bounding box center [617, 377] width 278 height 21
click at [744, 374] on icon at bounding box center [747, 377] width 6 height 7
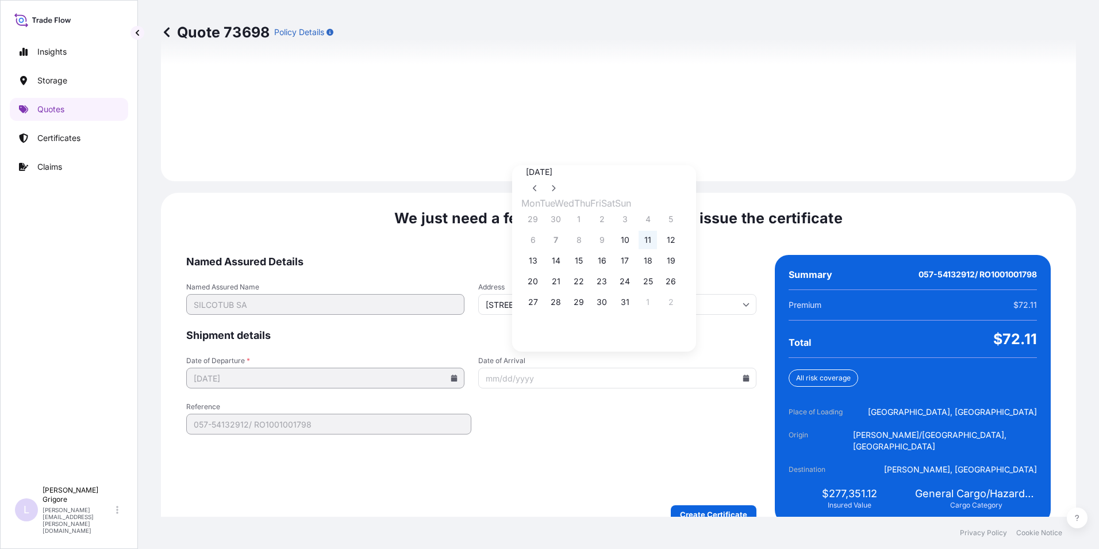
click at [657, 238] on button "11" at bounding box center [648, 240] width 18 height 18
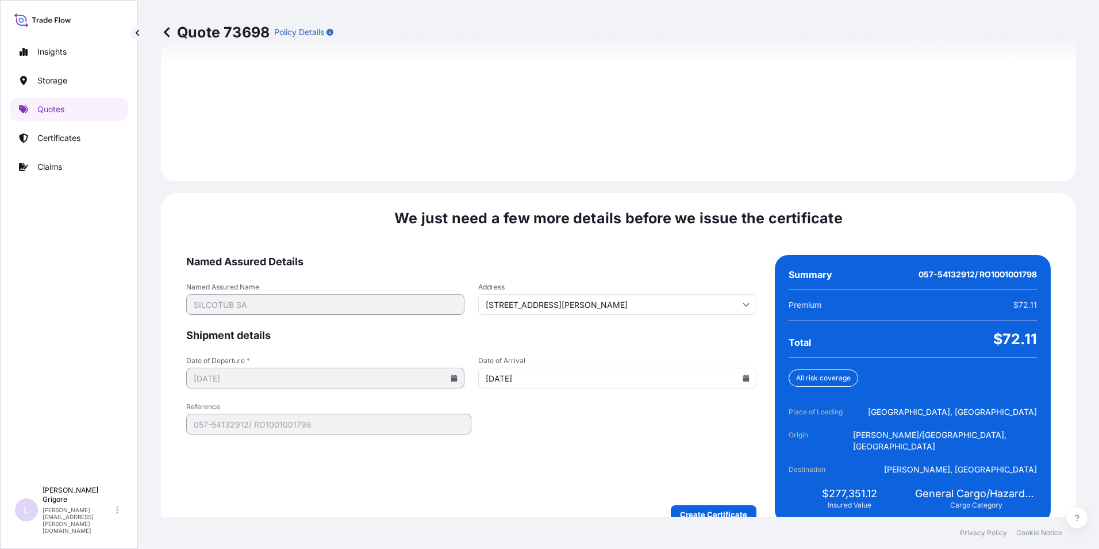
type input "[DATE]"
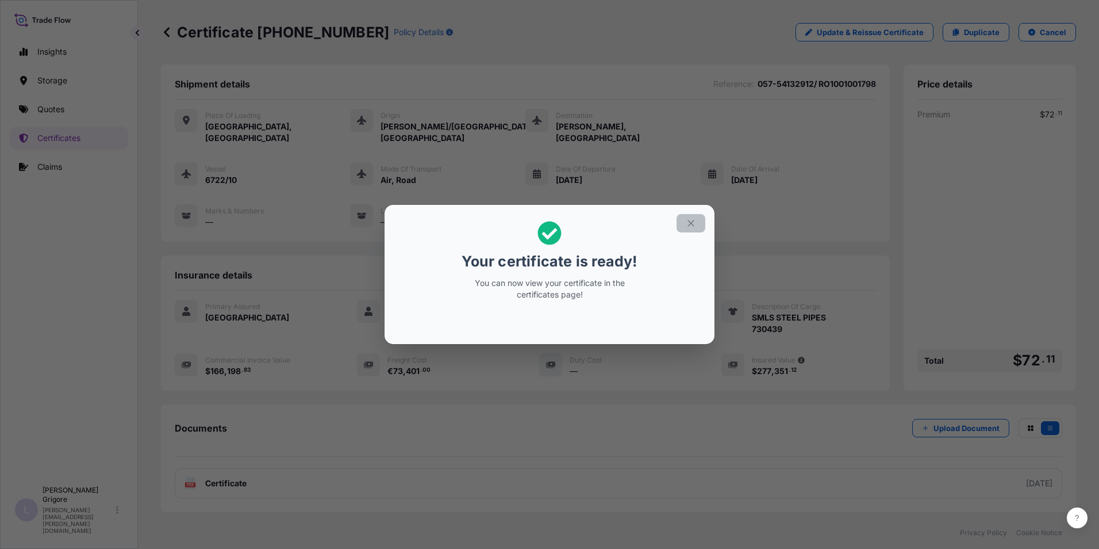
click at [693, 223] on icon "button" at bounding box center [691, 223] width 10 height 10
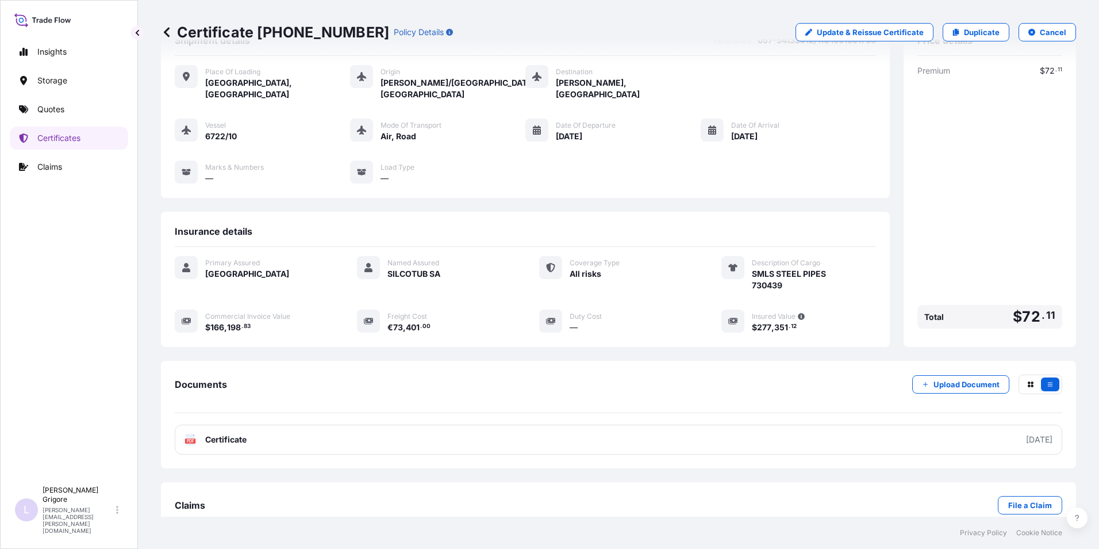
scroll to position [67, 0]
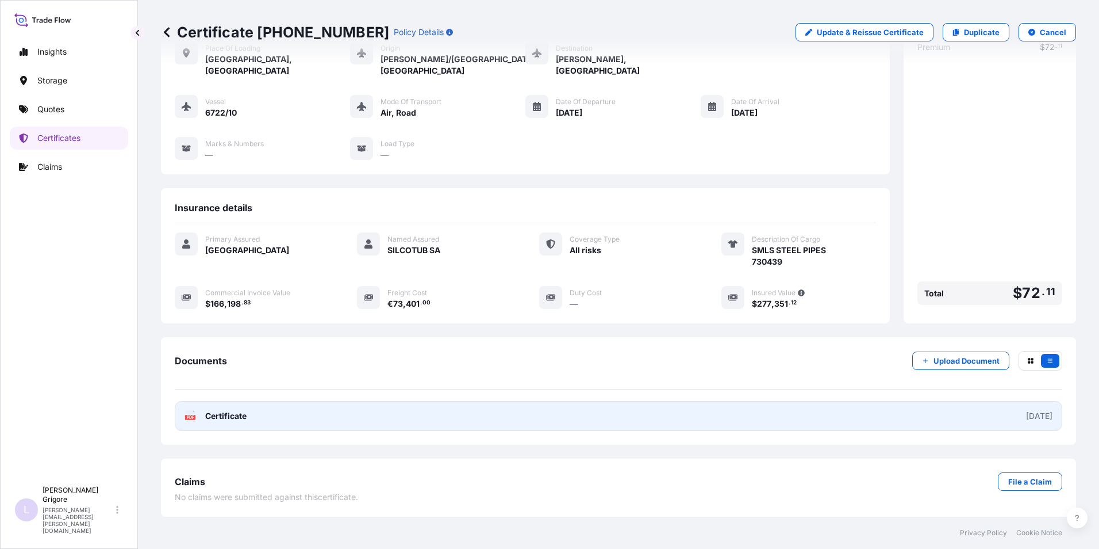
click at [1026, 415] on div "[DATE]" at bounding box center [1039, 416] width 26 height 12
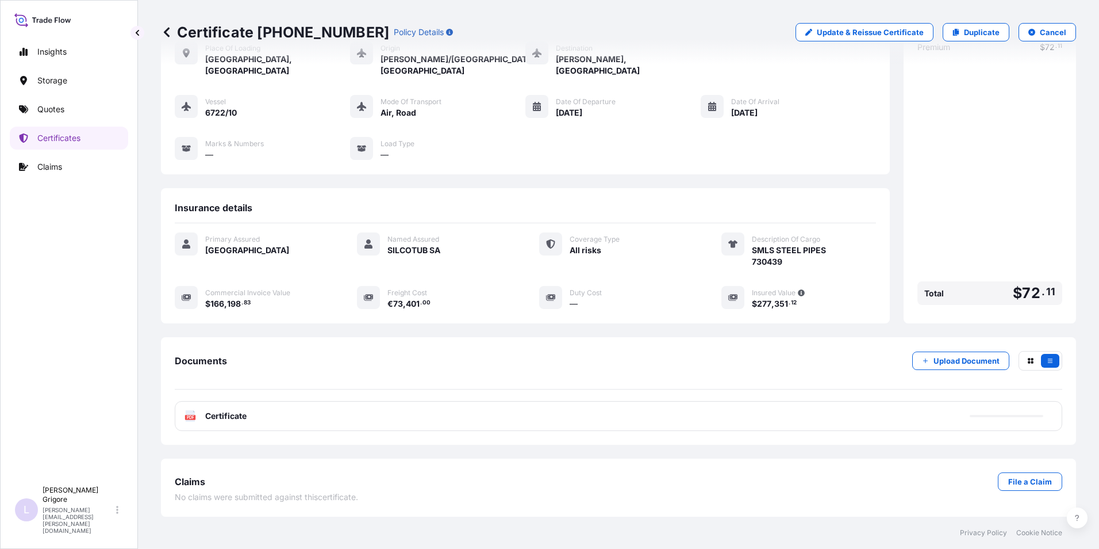
click at [460, 468] on div "Claims File a Claim No claims were submitted against this certificate ." at bounding box center [618, 487] width 915 height 58
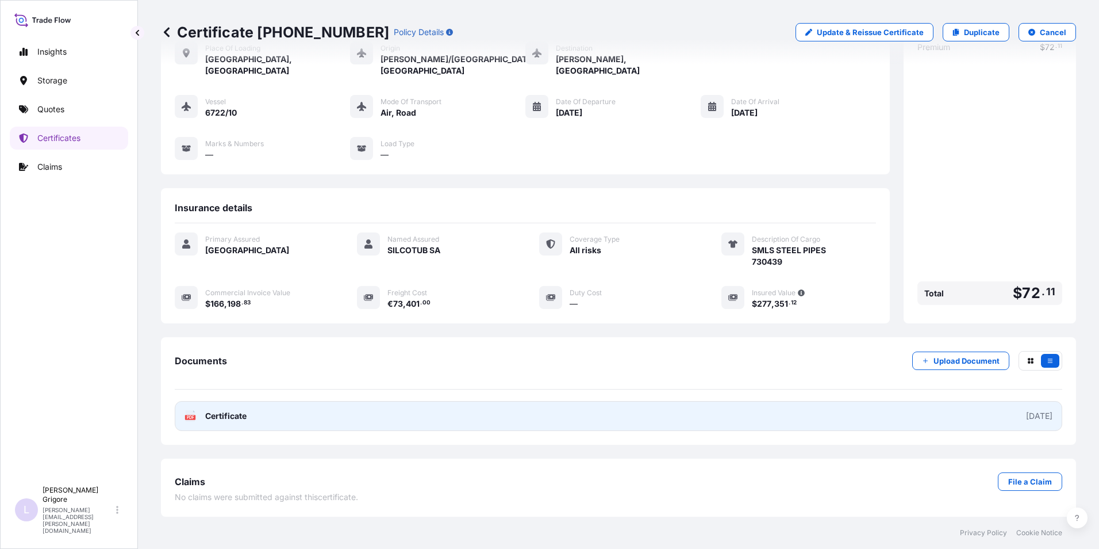
click at [994, 417] on link "PDF Certificate [DATE]" at bounding box center [619, 416] width 888 height 30
